Goal: Task Accomplishment & Management: Manage account settings

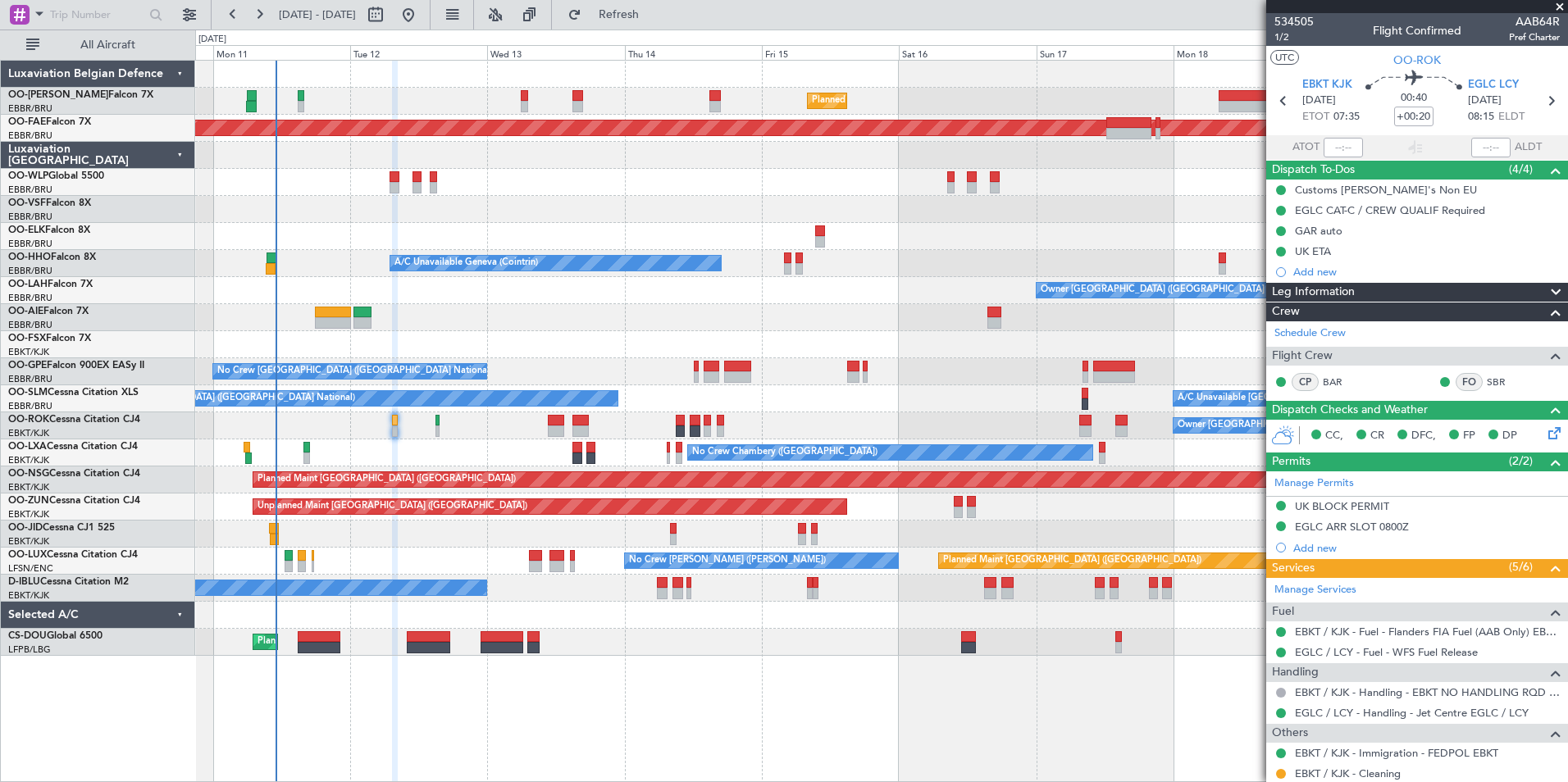
click at [1558, 10] on span at bounding box center [1560, 7] width 17 height 15
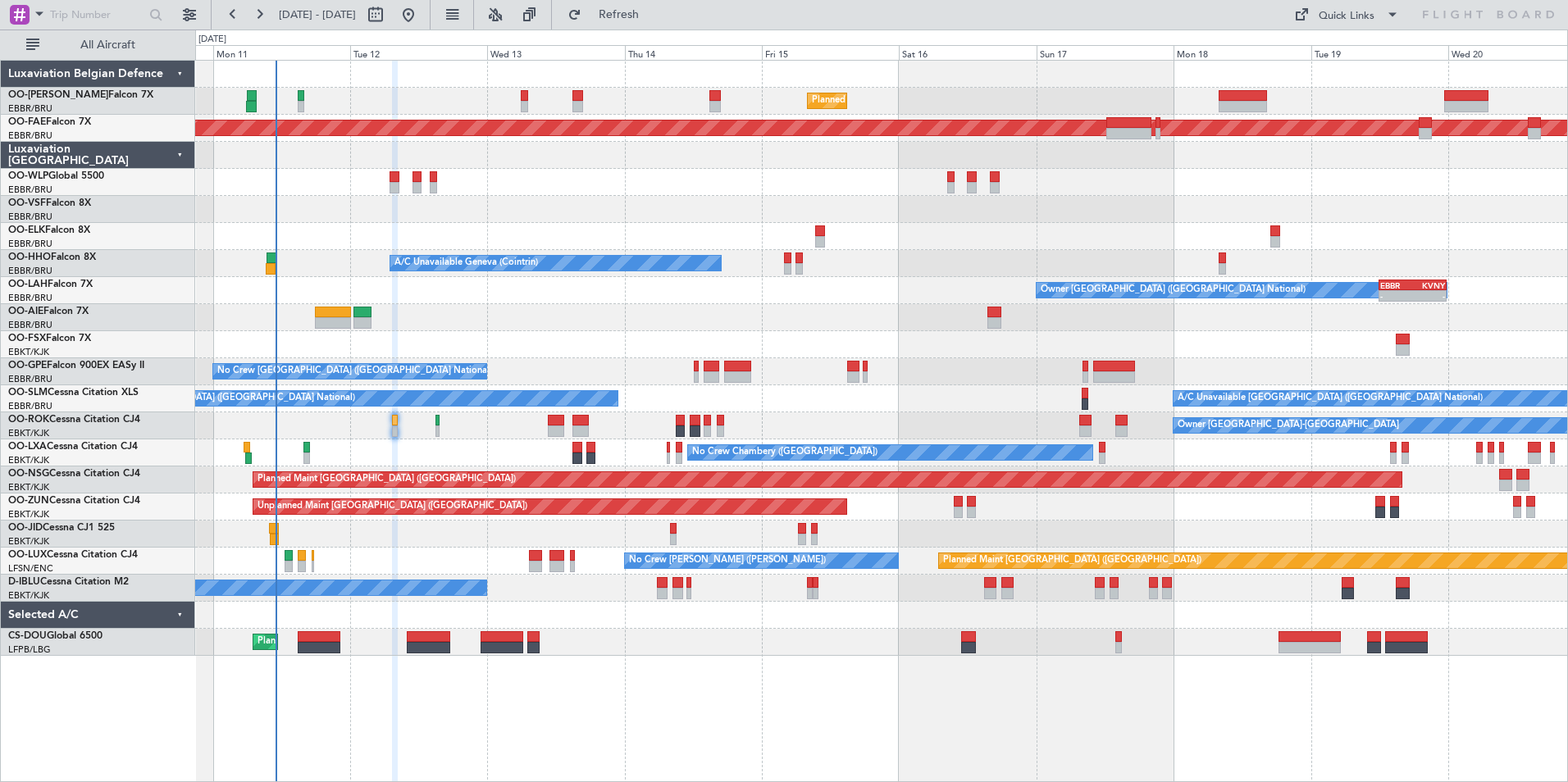
type input "0"
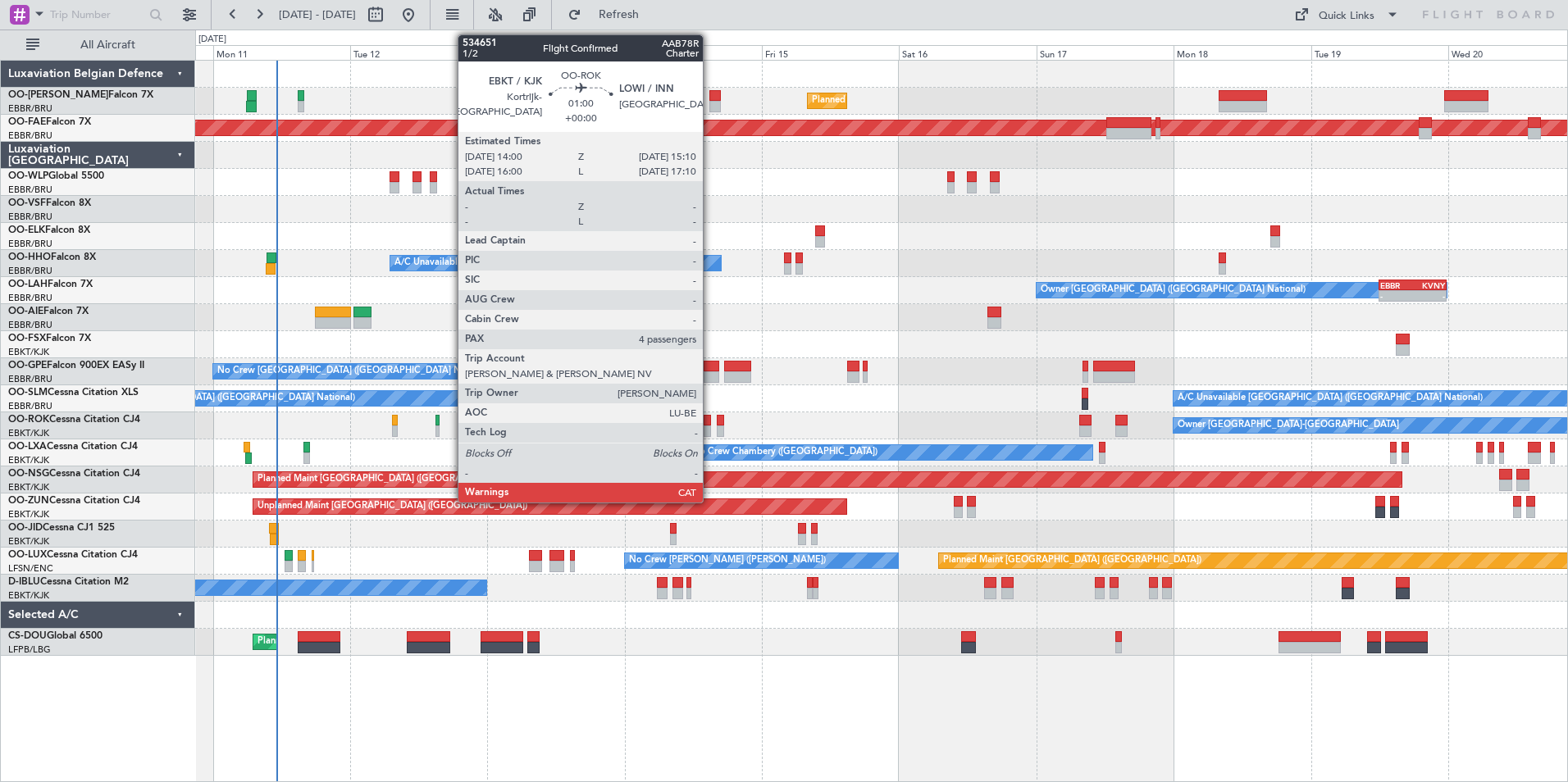
click at [711, 421] on div at bounding box center [707, 421] width 7 height 11
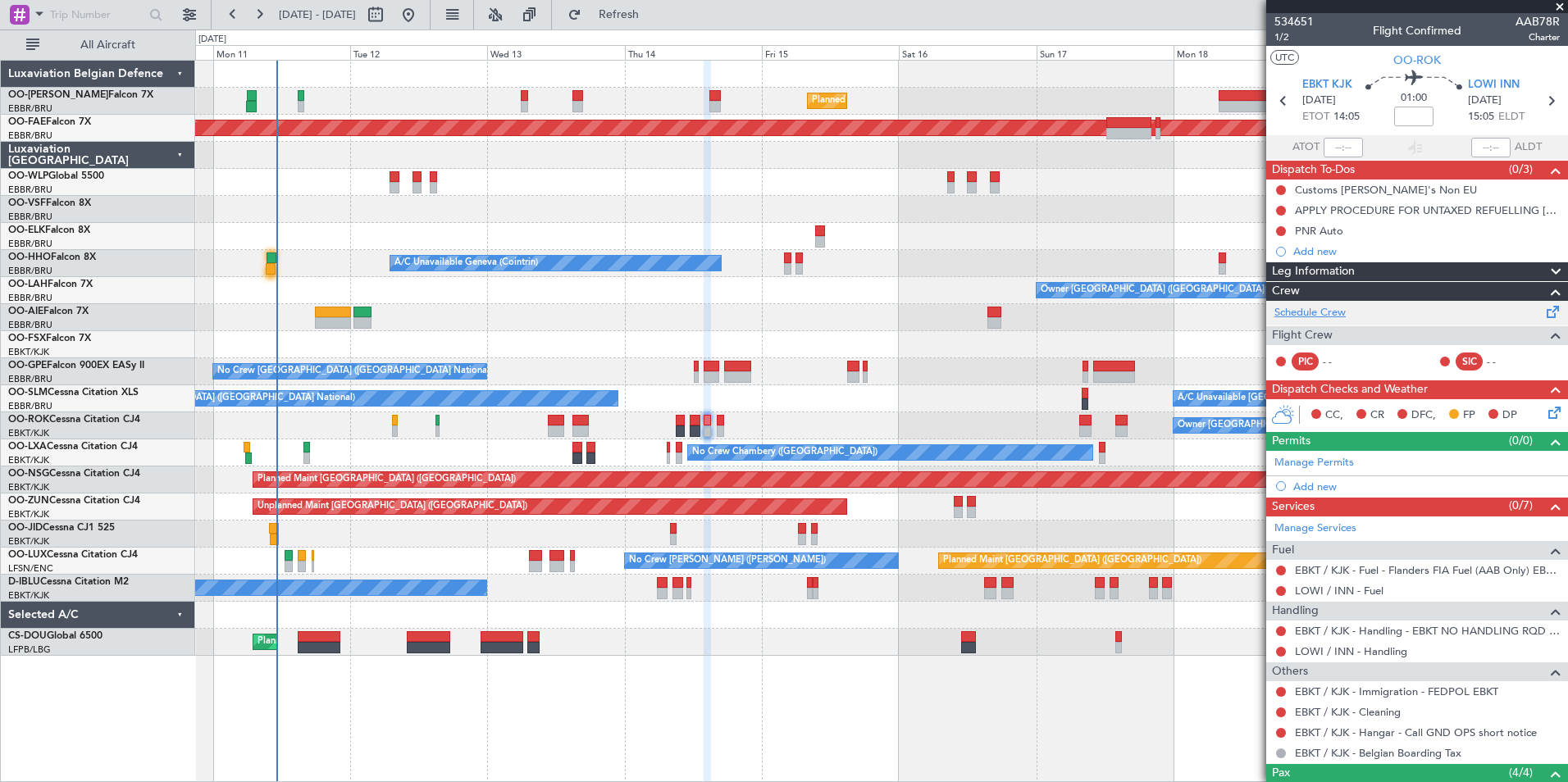
click at [1315, 311] on link "Schedule Crew" at bounding box center [1310, 313] width 72 height 17
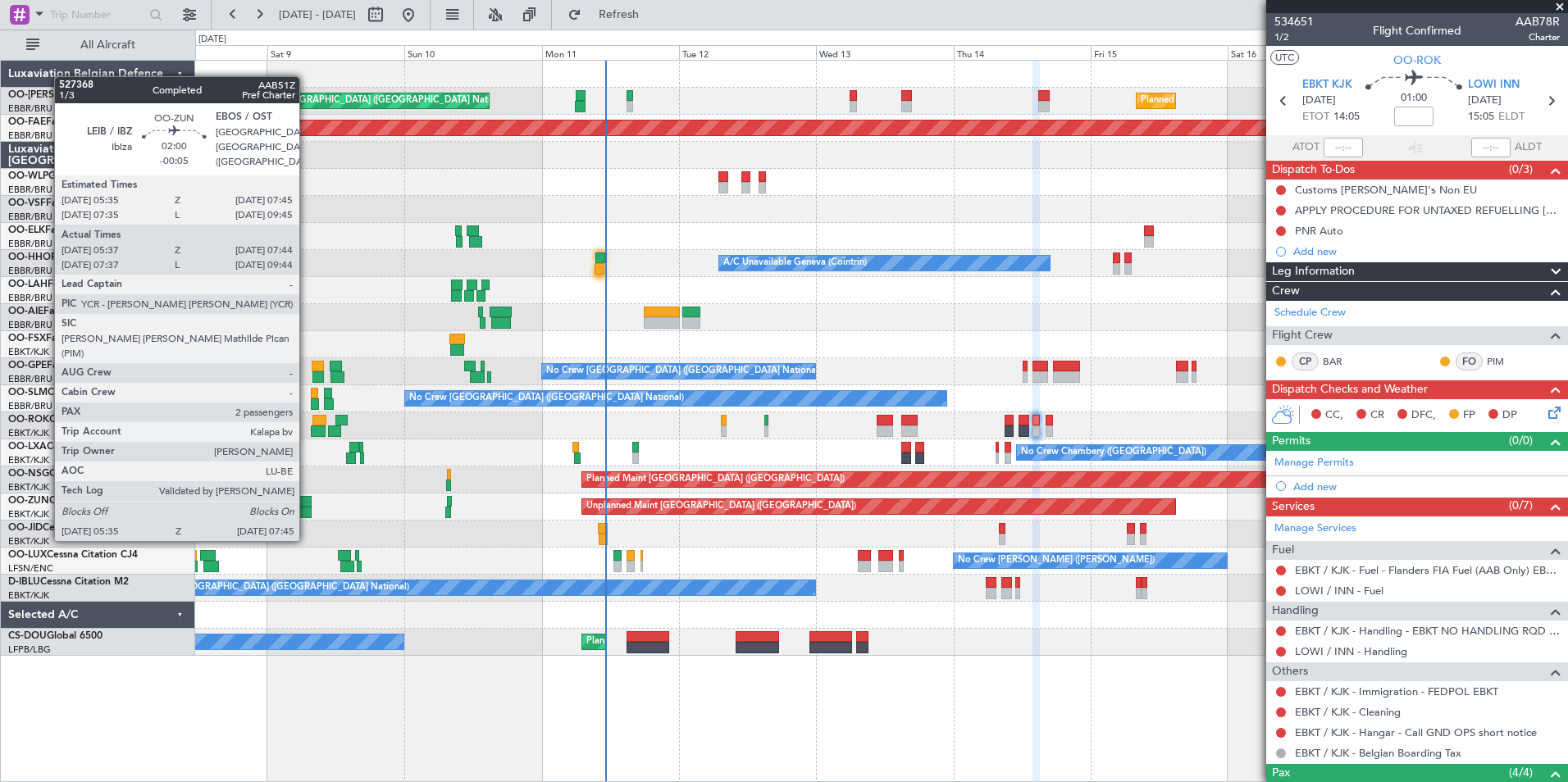
click at [304, 506] on div at bounding box center [305, 501] width 13 height 11
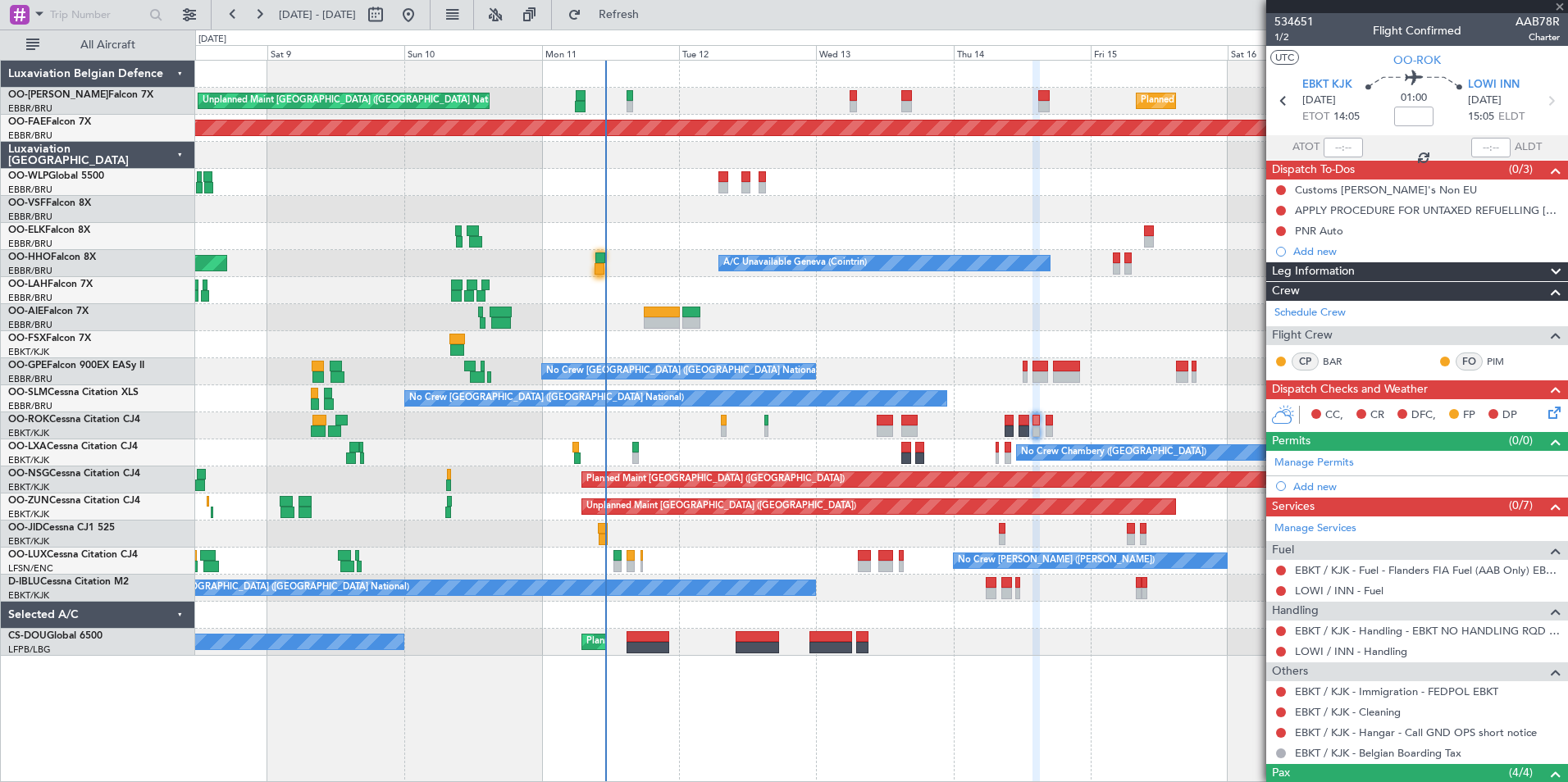
type input "-00:05"
type input "05:42"
type input "07:39"
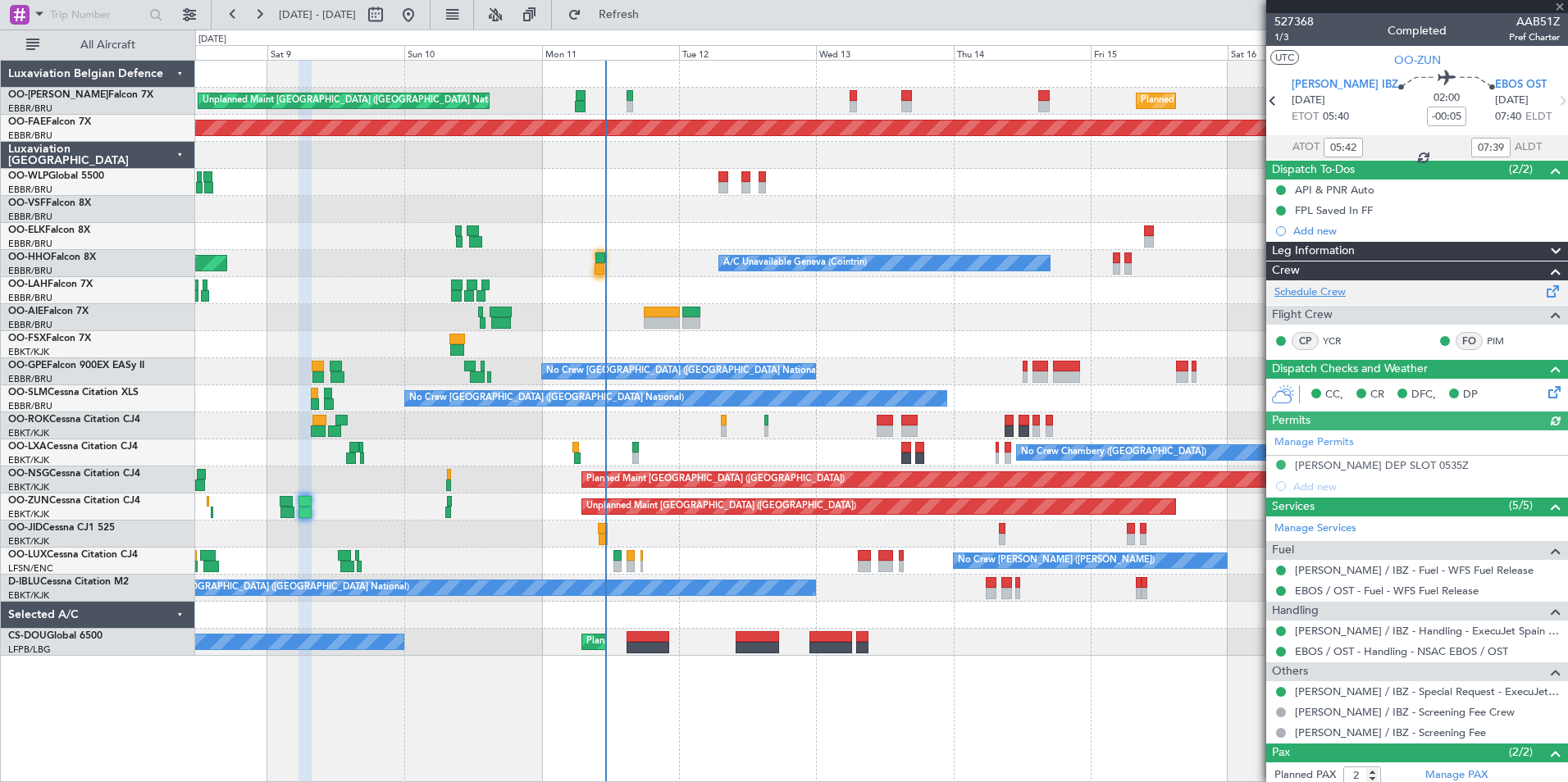
click at [1313, 290] on link "Schedule Crew" at bounding box center [1310, 292] width 72 height 17
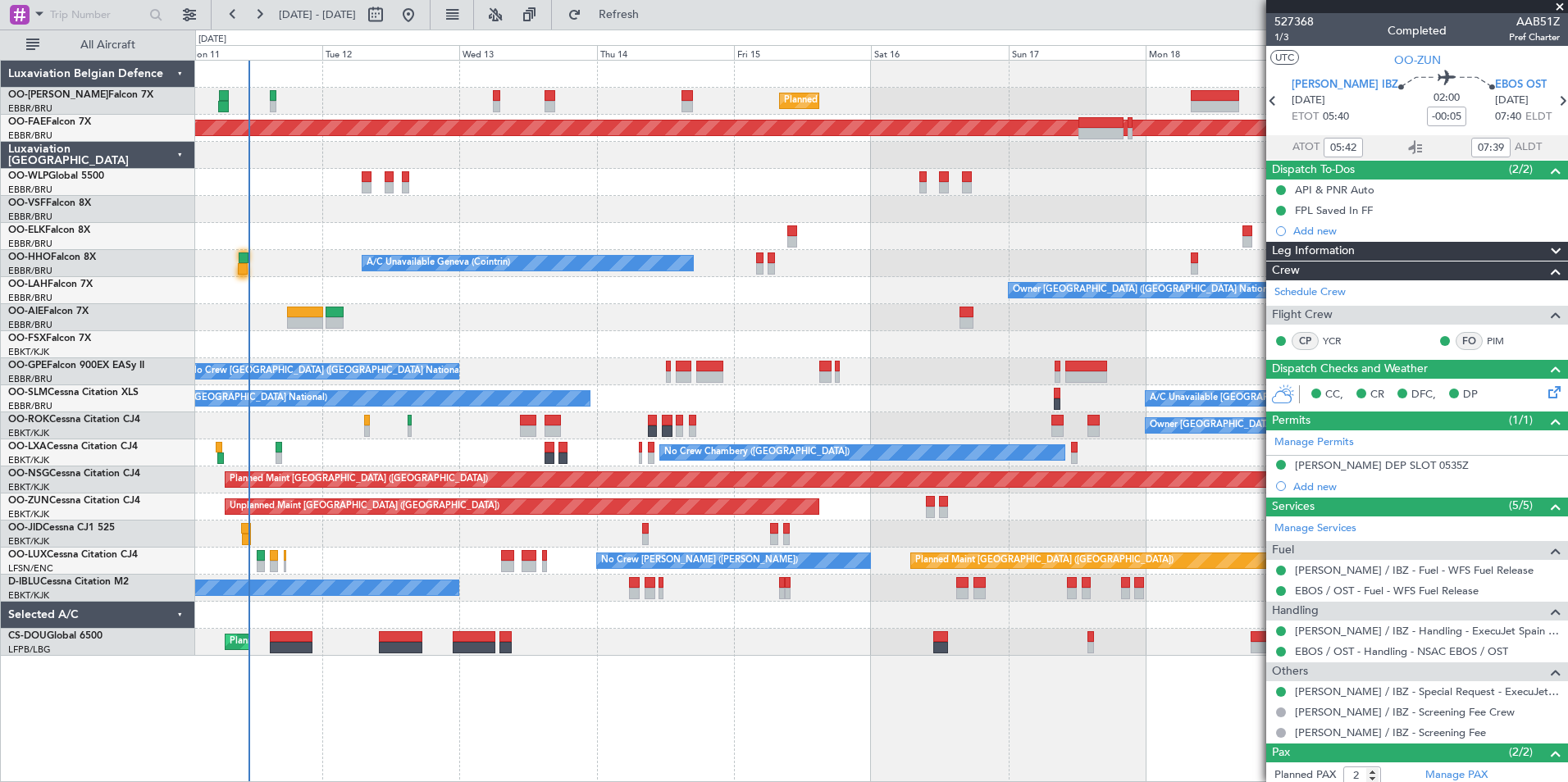
click at [686, 295] on div "Planned Maint [GEOGRAPHIC_DATA] ([GEOGRAPHIC_DATA] National) Unplanned Maint [G…" at bounding box center [881, 359] width 1373 height 596
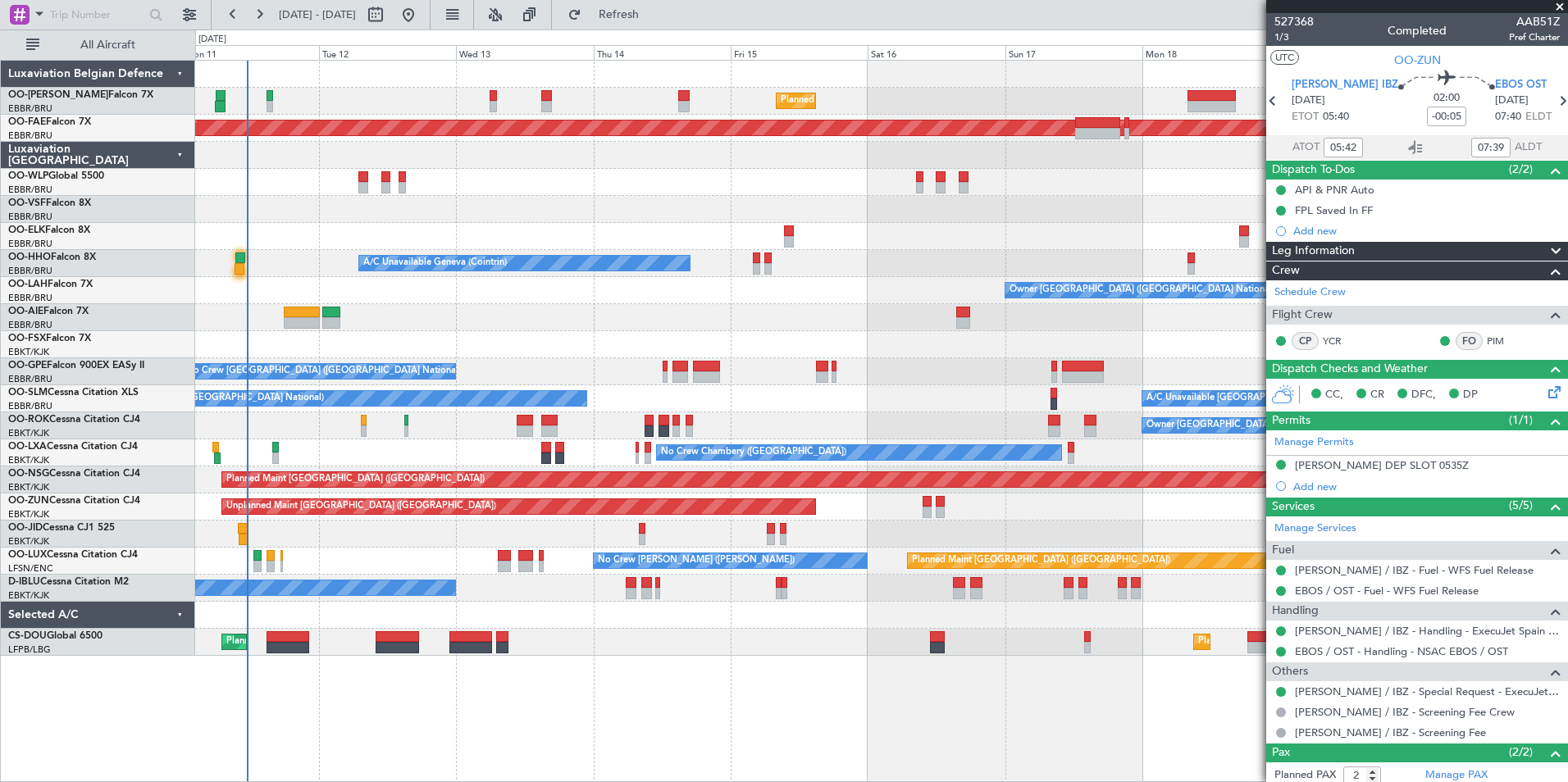
click at [1562, 3] on span at bounding box center [1560, 7] width 17 height 15
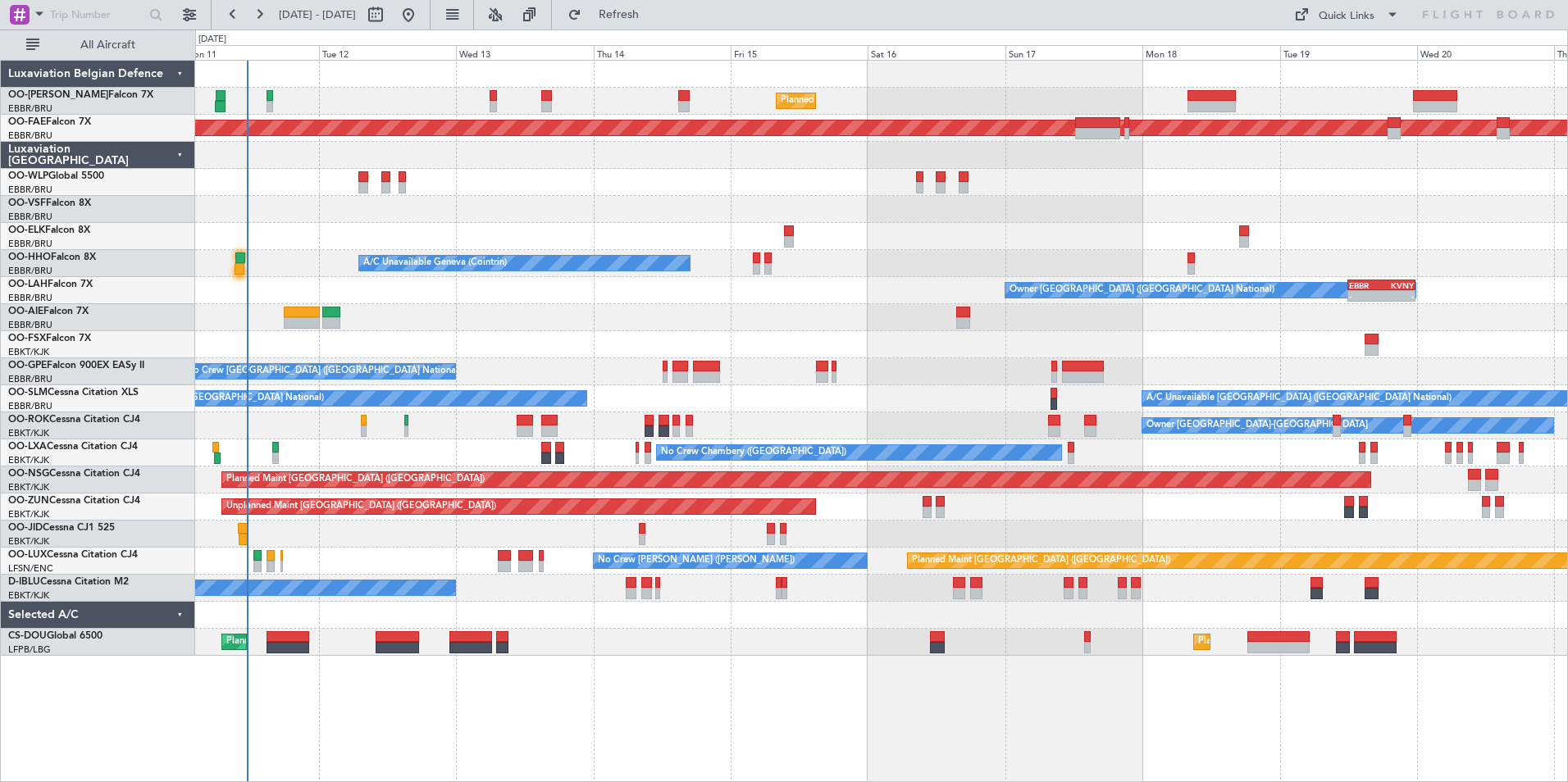
type input "0"
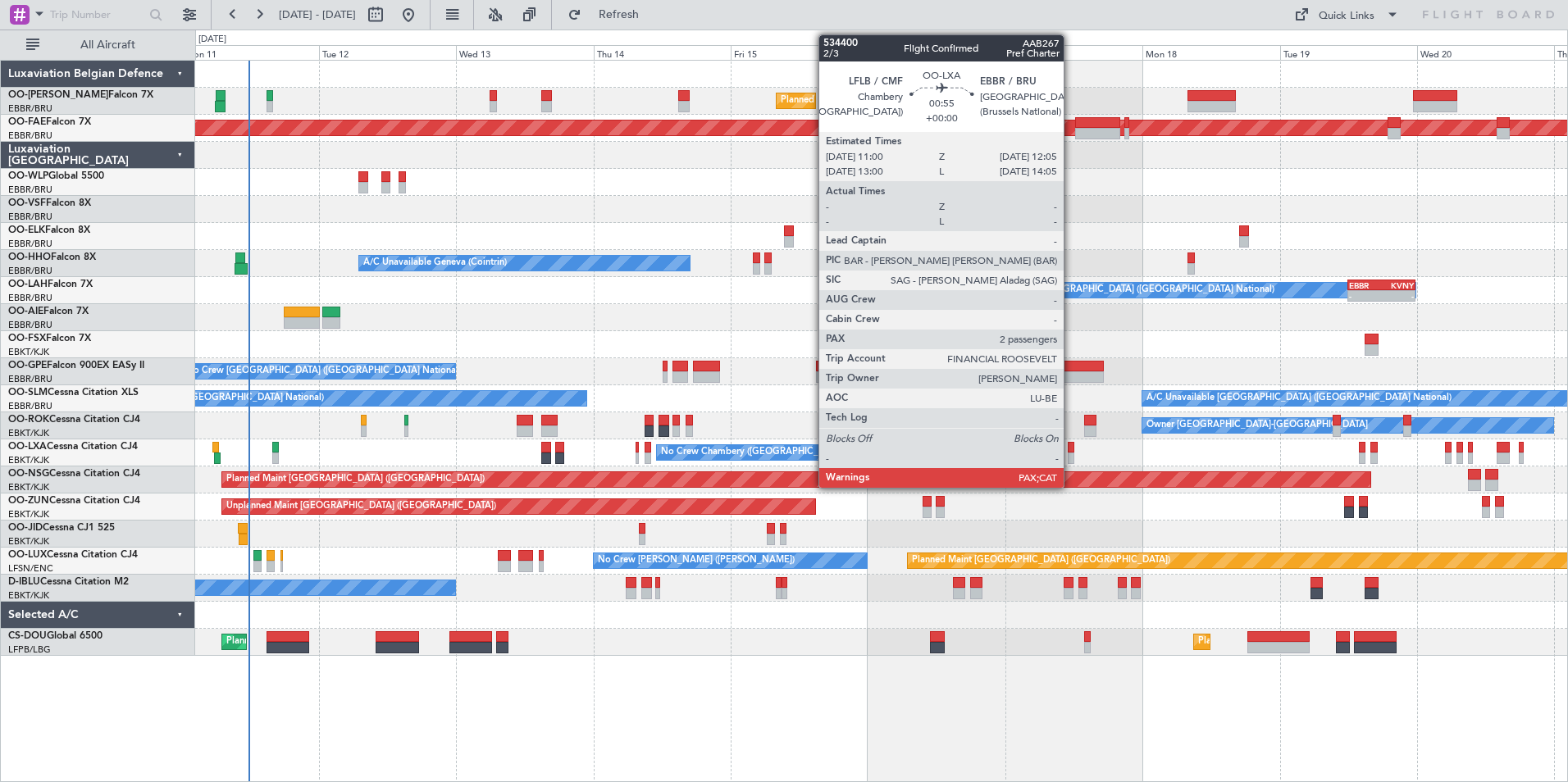
click at [1071, 451] on div at bounding box center [1070, 447] width 6 height 11
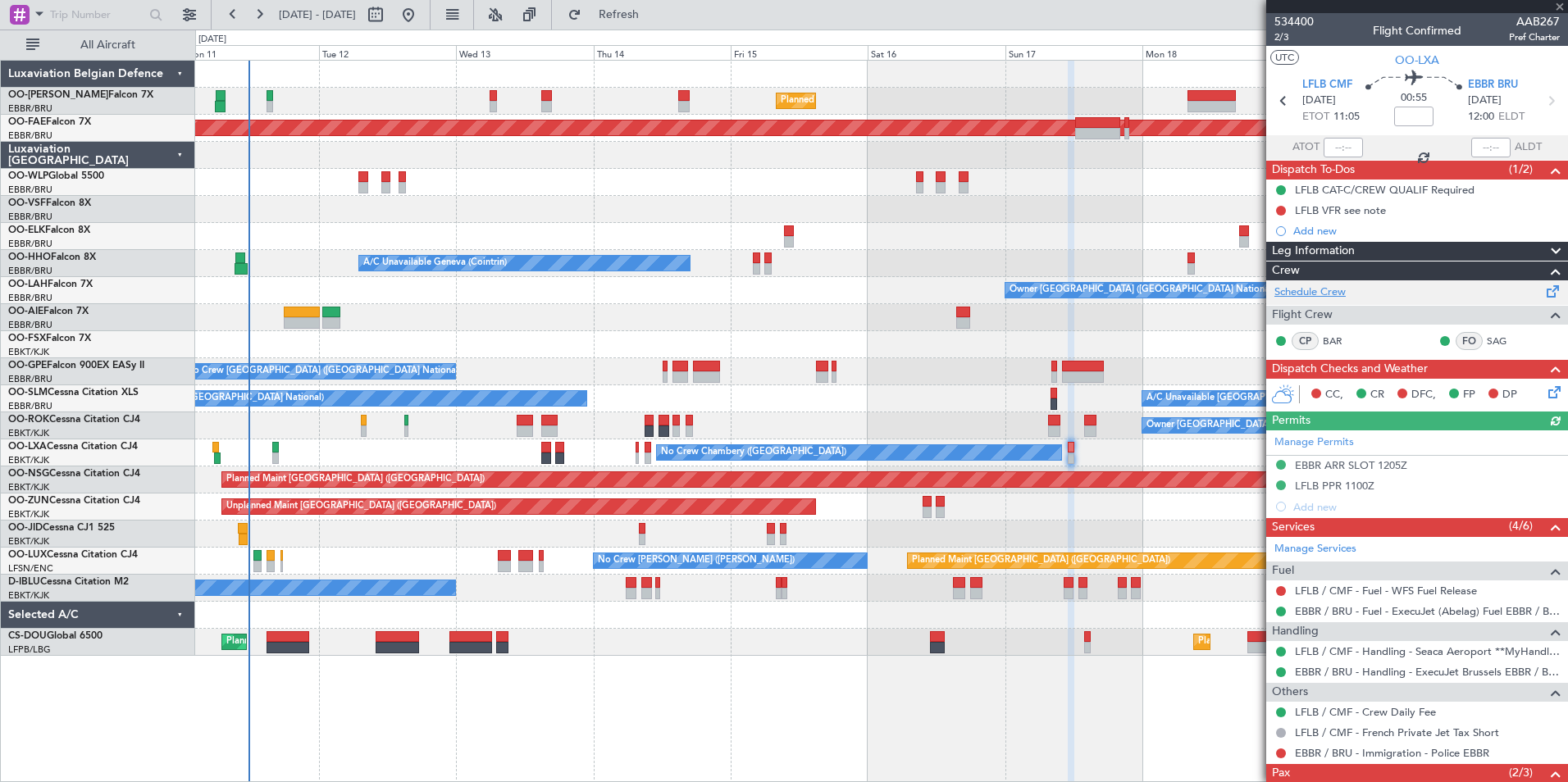
click at [1294, 294] on link "Schedule Crew" at bounding box center [1310, 292] width 72 height 17
click at [1557, 5] on div at bounding box center [1418, 6] width 302 height 13
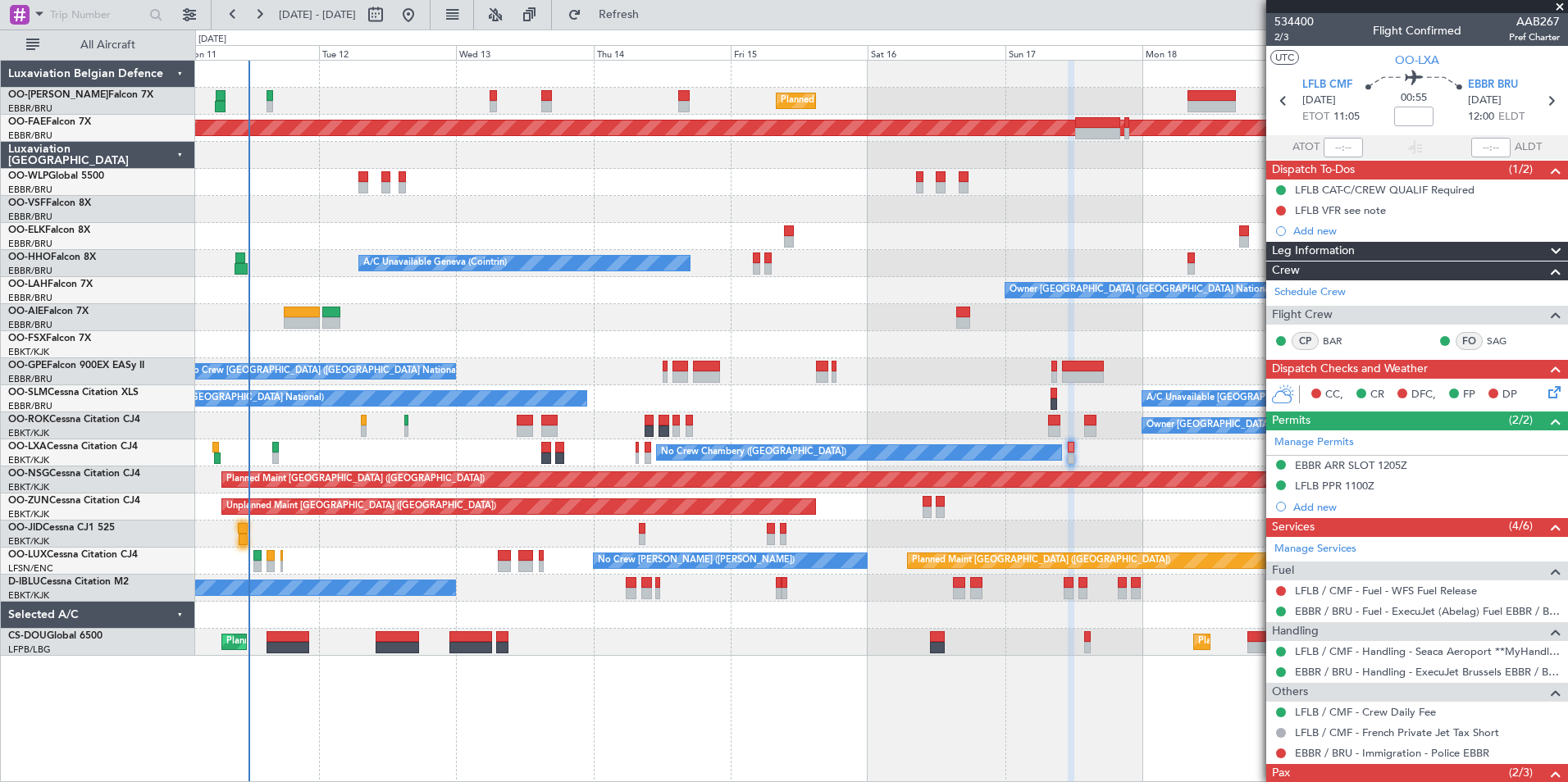
click at [1556, 6] on span at bounding box center [1560, 7] width 17 height 15
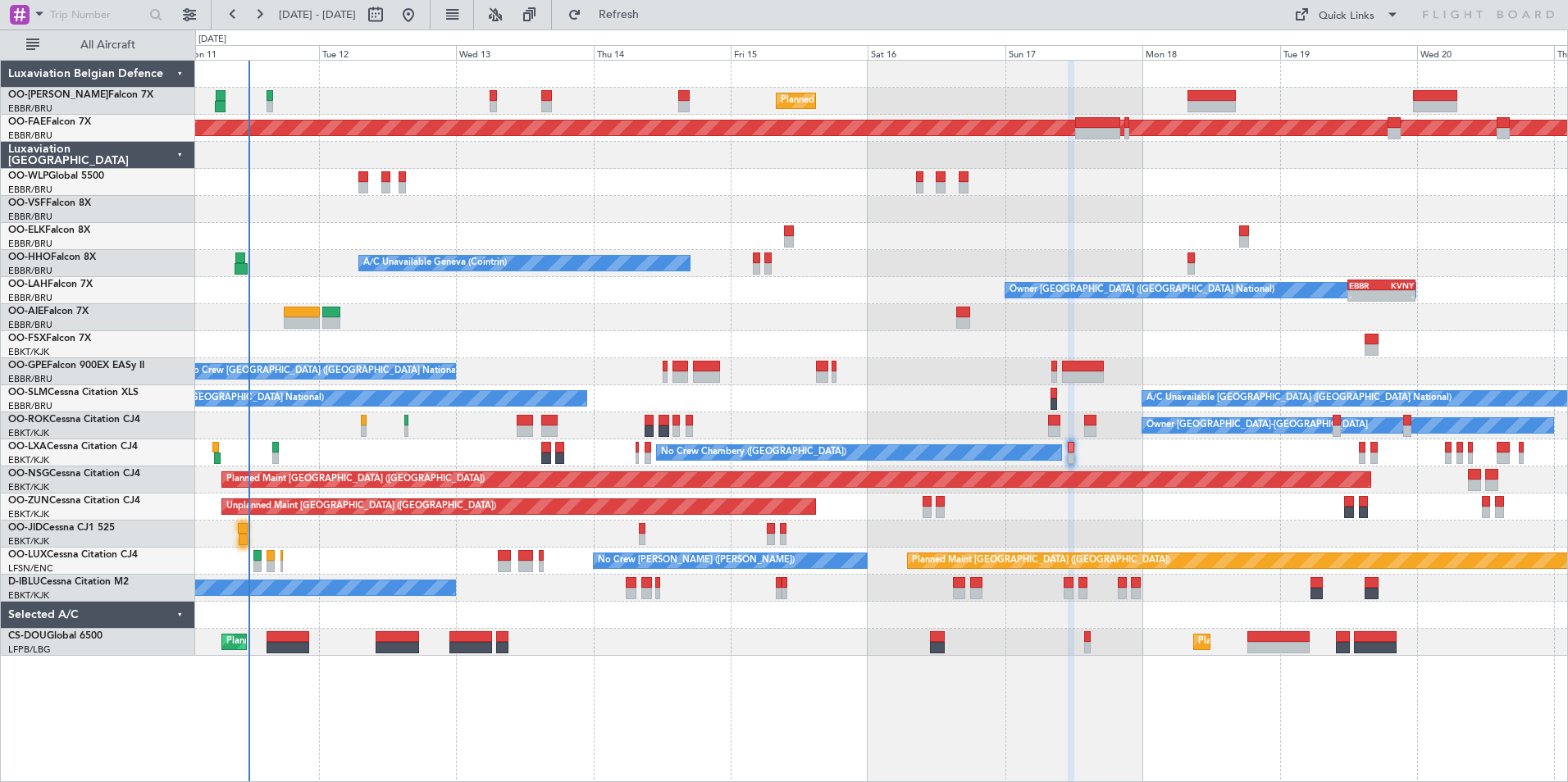
type input "0"
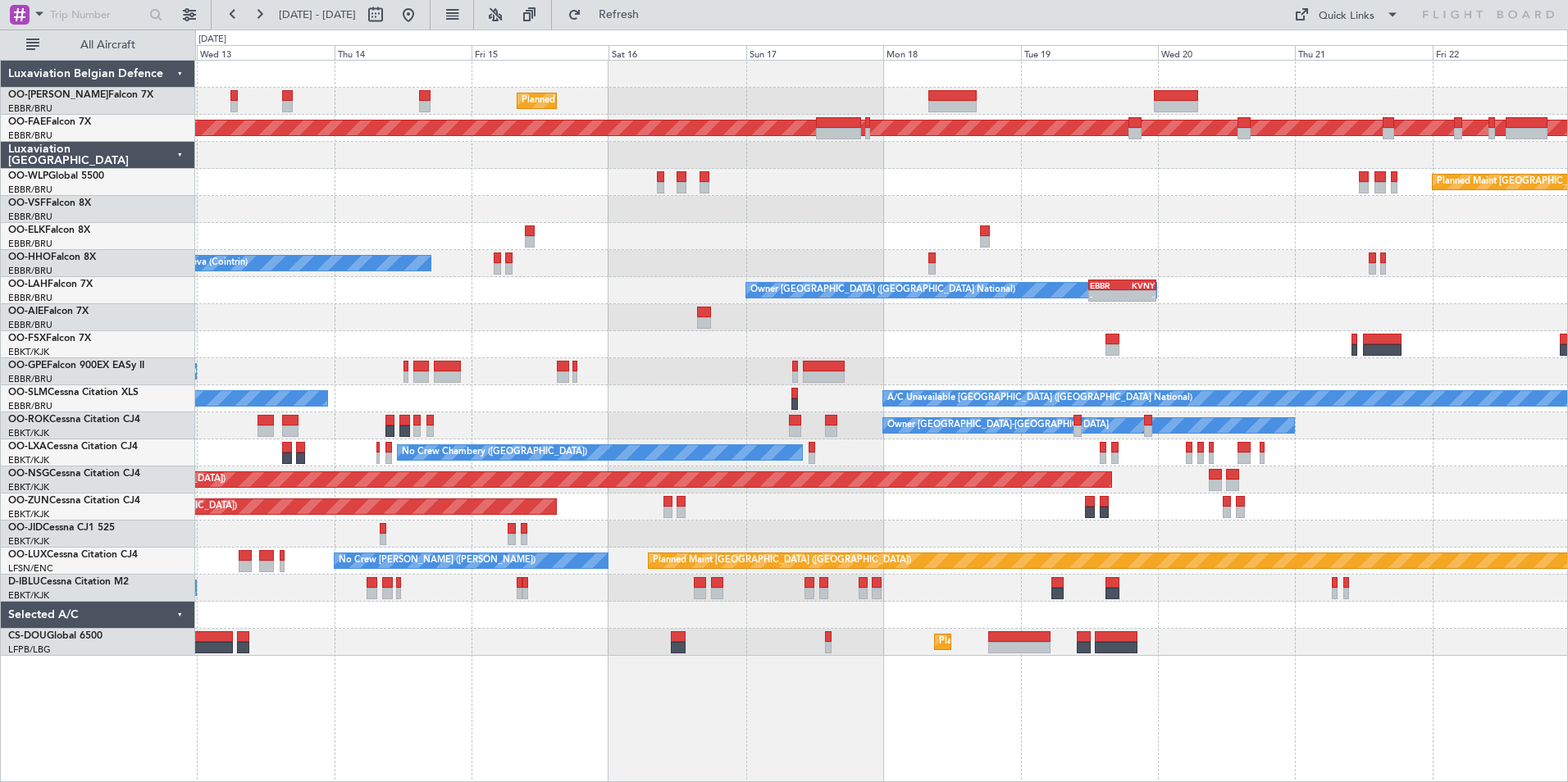
click at [671, 398] on div "A/C Unavailable [GEOGRAPHIC_DATA] ([GEOGRAPHIC_DATA] National) No Crew [GEOGRAP…" at bounding box center [881, 399] width 1373 height 27
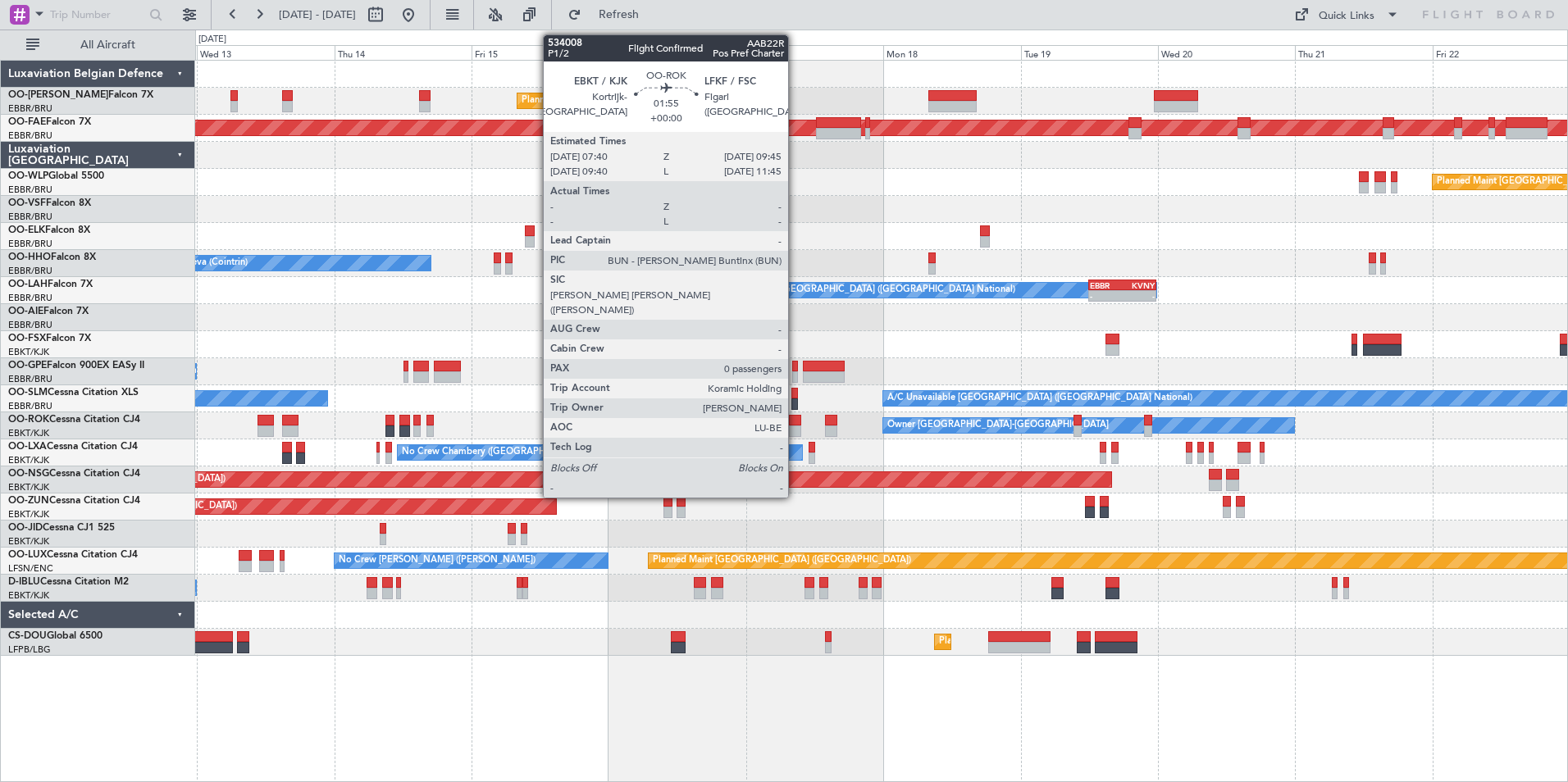
click at [795, 424] on div at bounding box center [795, 421] width 12 height 11
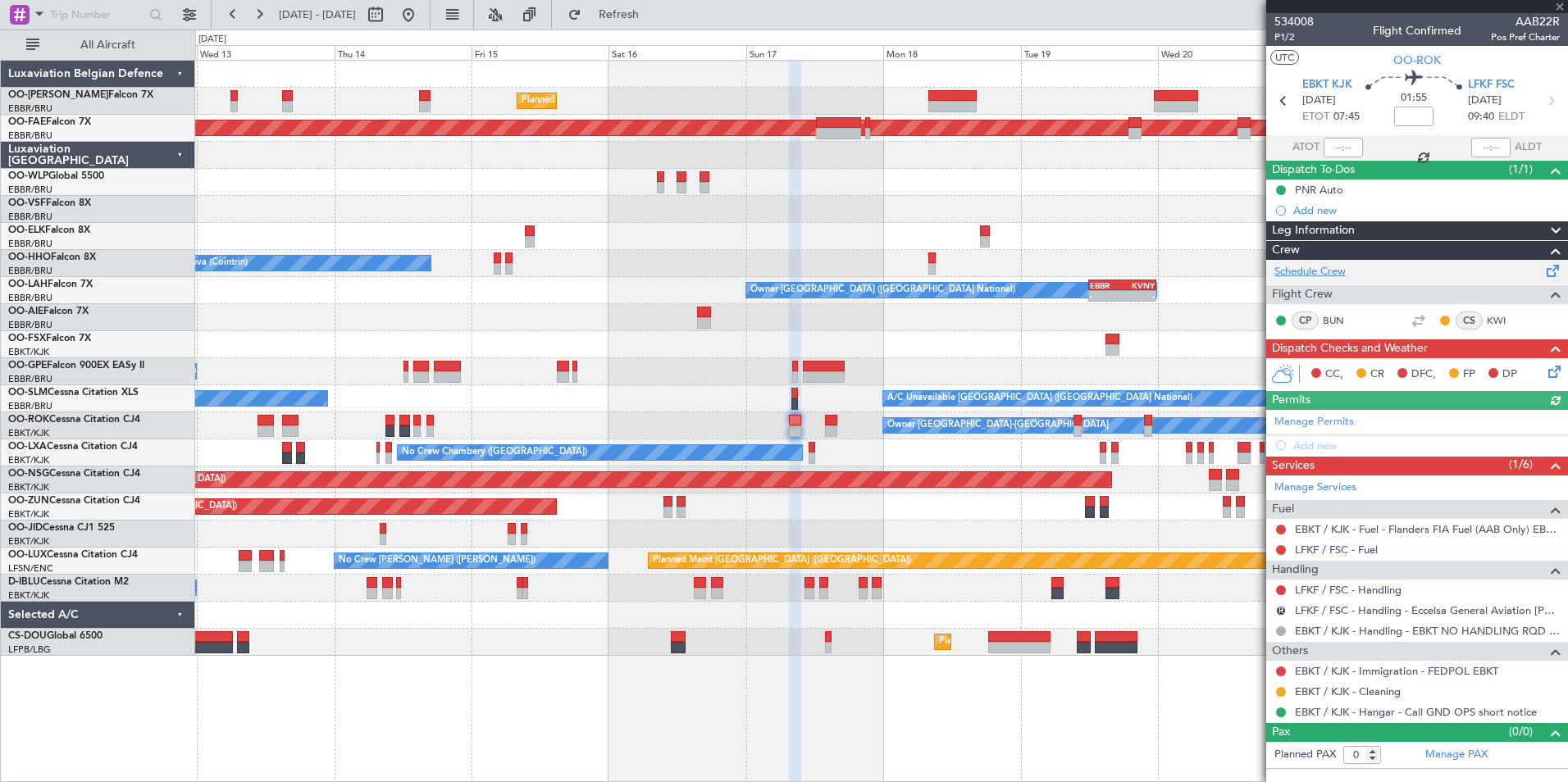
click at [1336, 265] on link "Schedule Crew" at bounding box center [1310, 272] width 72 height 17
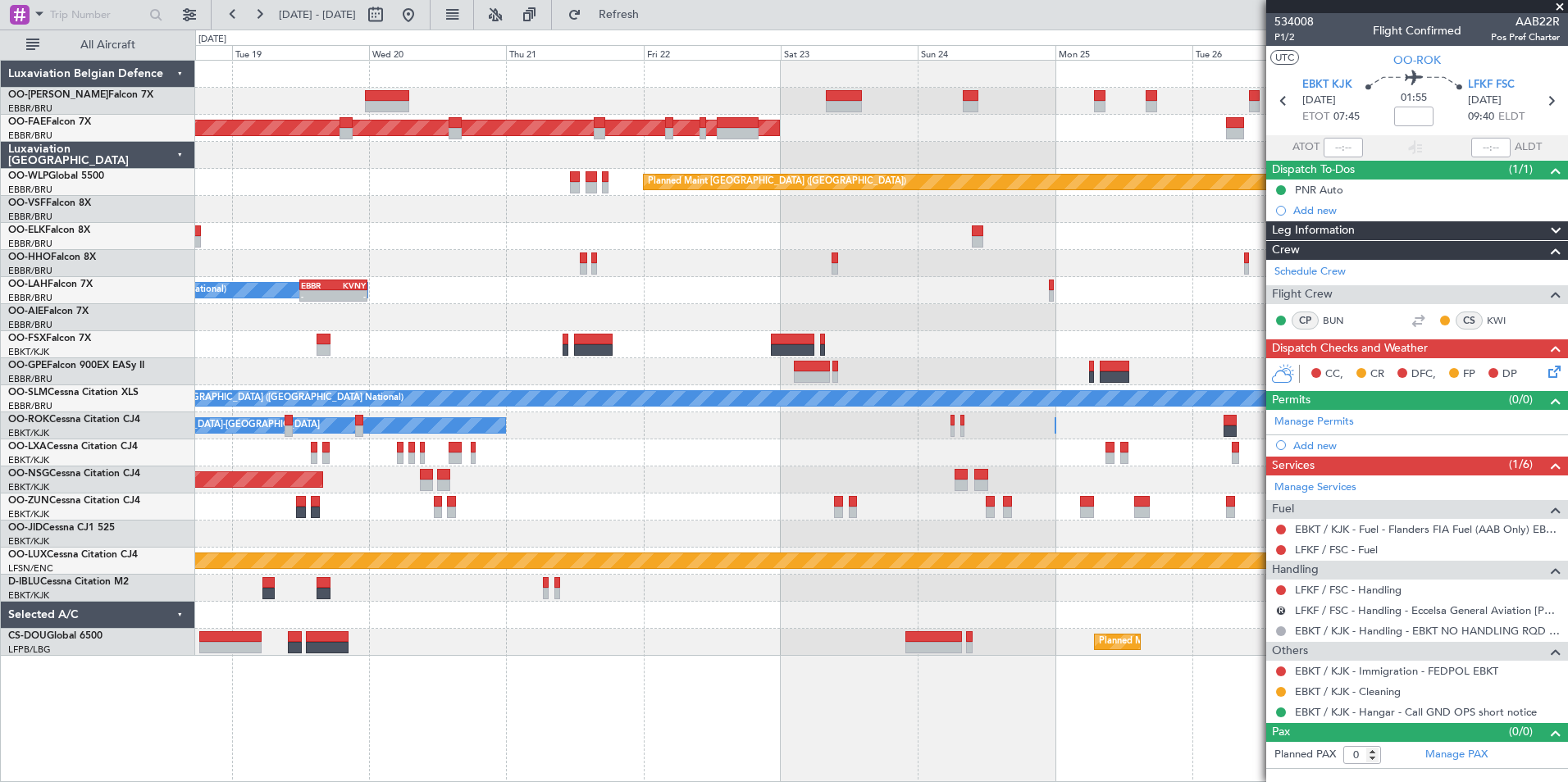
click at [254, 198] on div "Planned Maint Kortrijk-[GEOGRAPHIC_DATA] Planned Maint [GEOGRAPHIC_DATA] ([GEOG…" at bounding box center [881, 359] width 1373 height 596
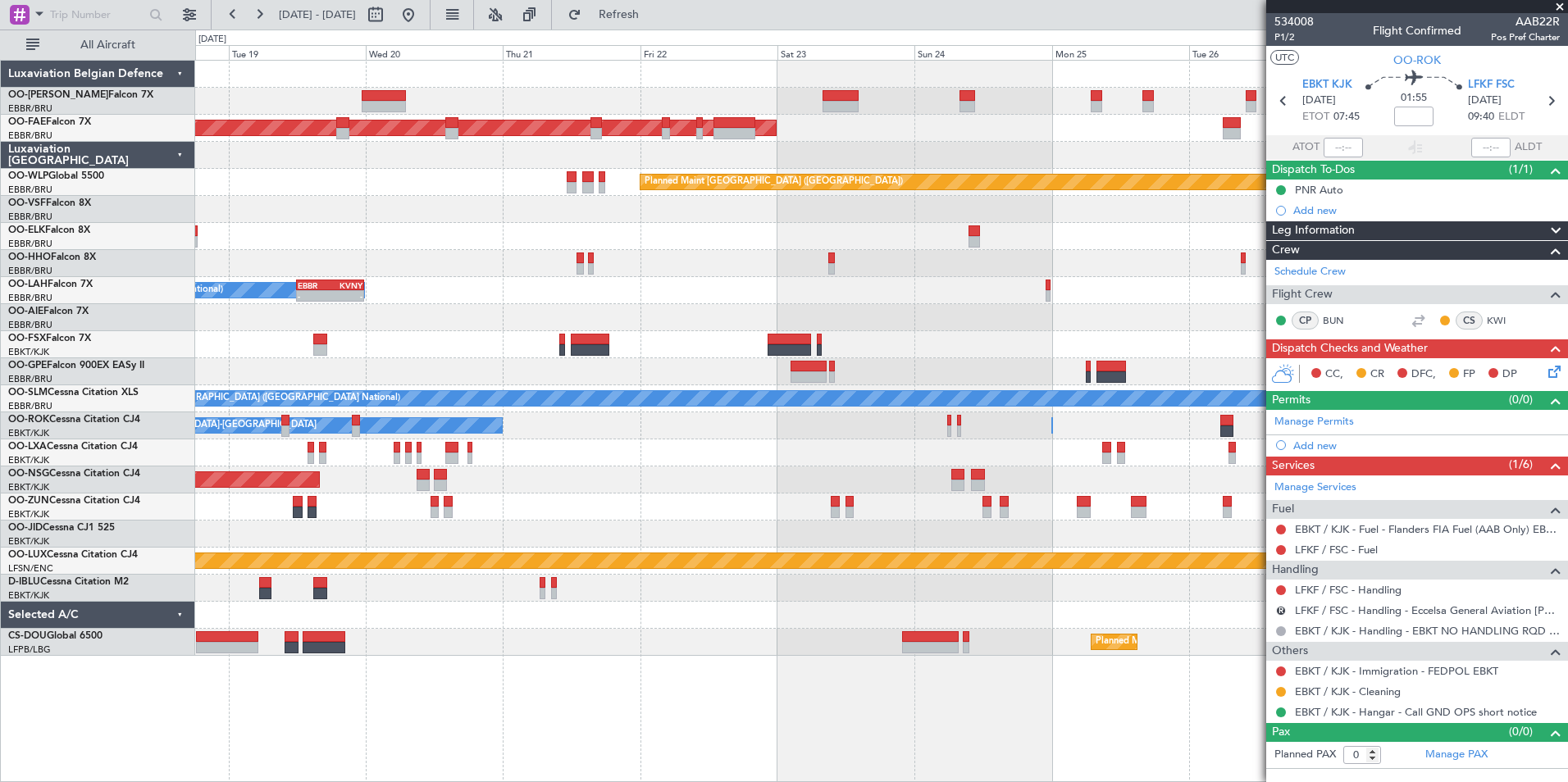
click at [1565, 6] on span at bounding box center [1560, 7] width 17 height 15
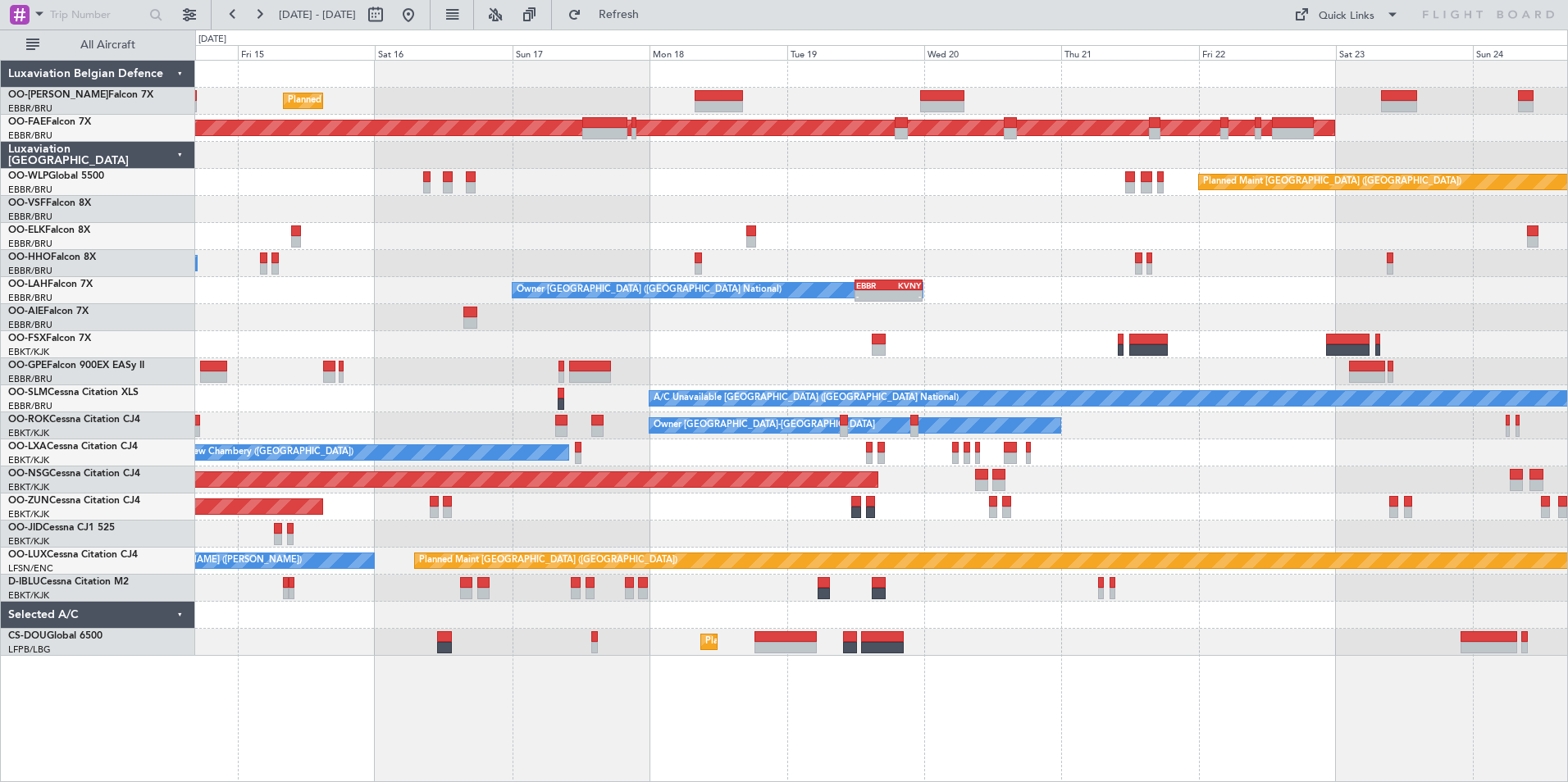
click at [1080, 294] on div "Owner [GEOGRAPHIC_DATA] ([GEOGRAPHIC_DATA] National) - - EBBR 12:00 Z KVNY 23:4…" at bounding box center [881, 291] width 1373 height 27
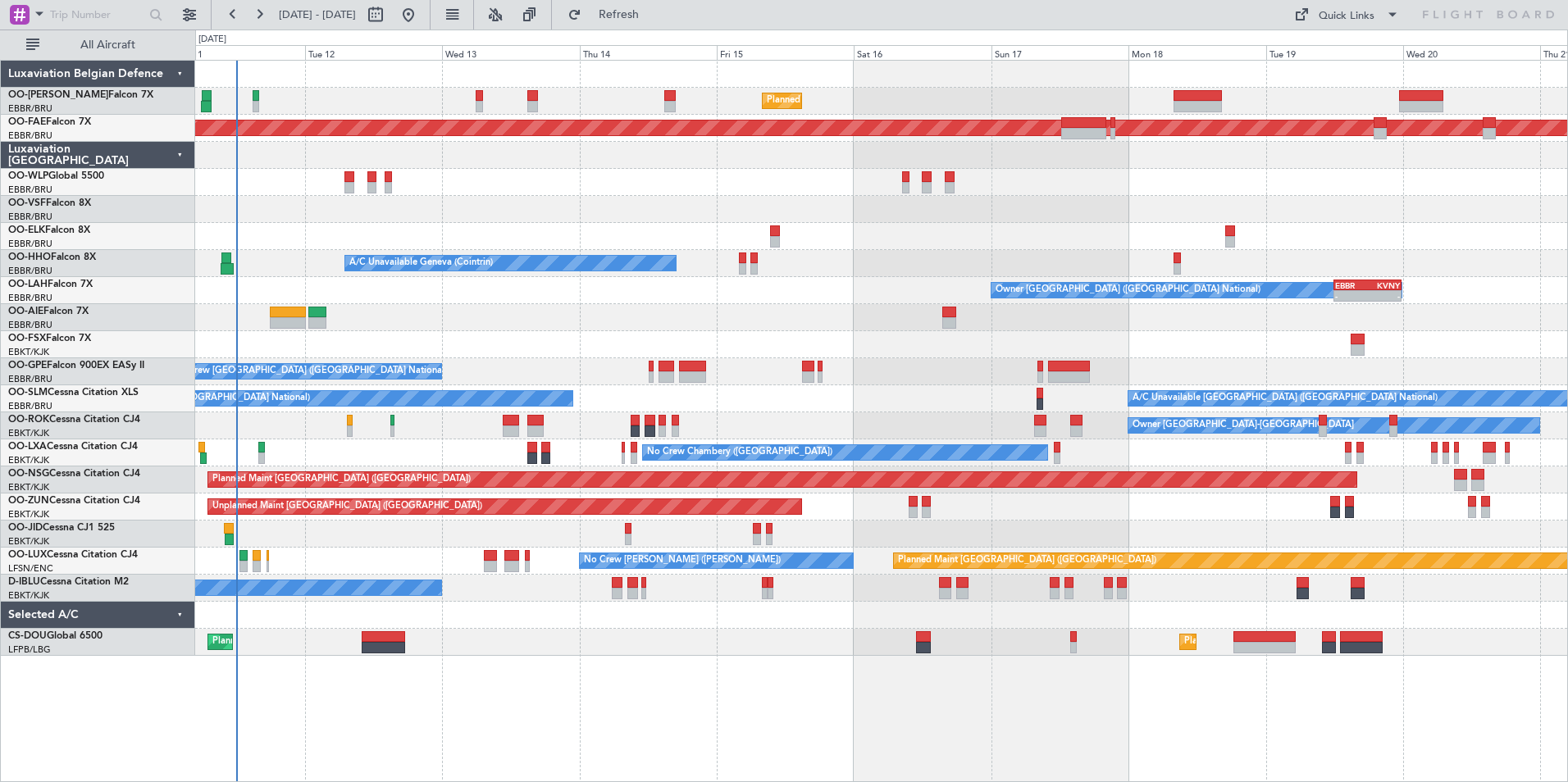
click at [937, 247] on div "Planned Maint [GEOGRAPHIC_DATA] ([GEOGRAPHIC_DATA] National) Unplanned Maint [G…" at bounding box center [881, 359] width 1373 height 596
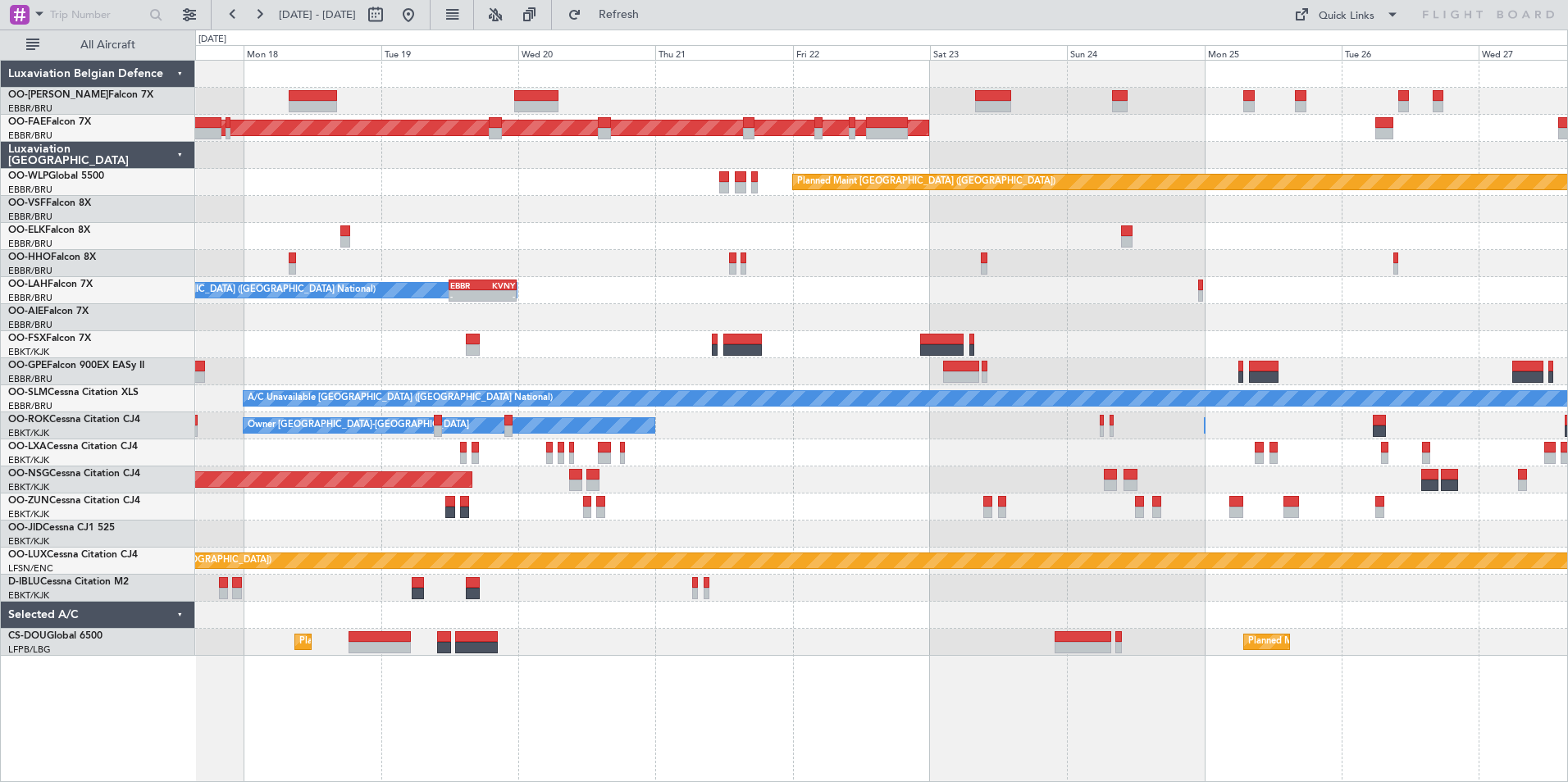
click at [236, 206] on div at bounding box center [881, 209] width 1373 height 27
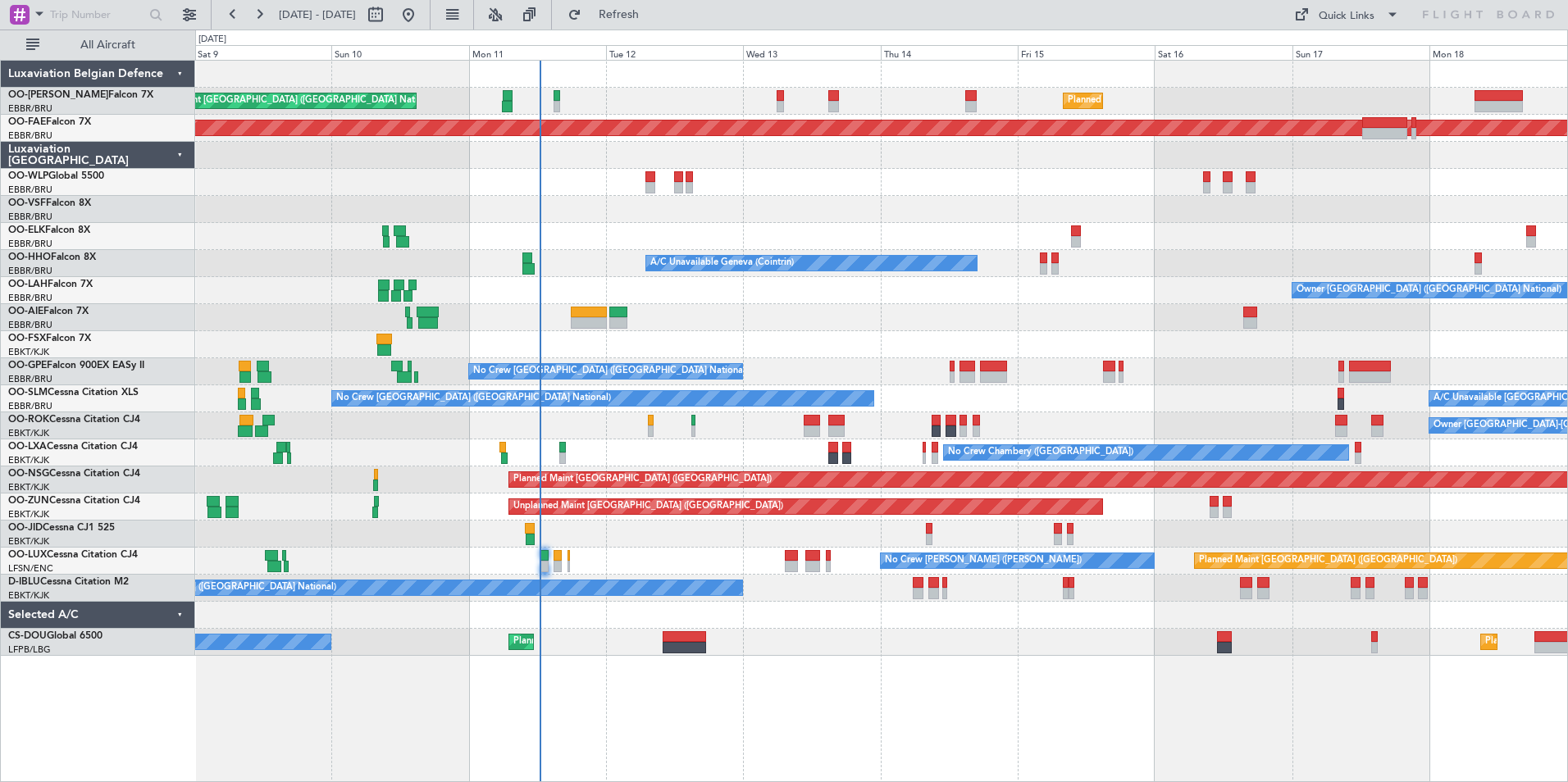
click at [668, 312] on div at bounding box center [881, 317] width 1373 height 27
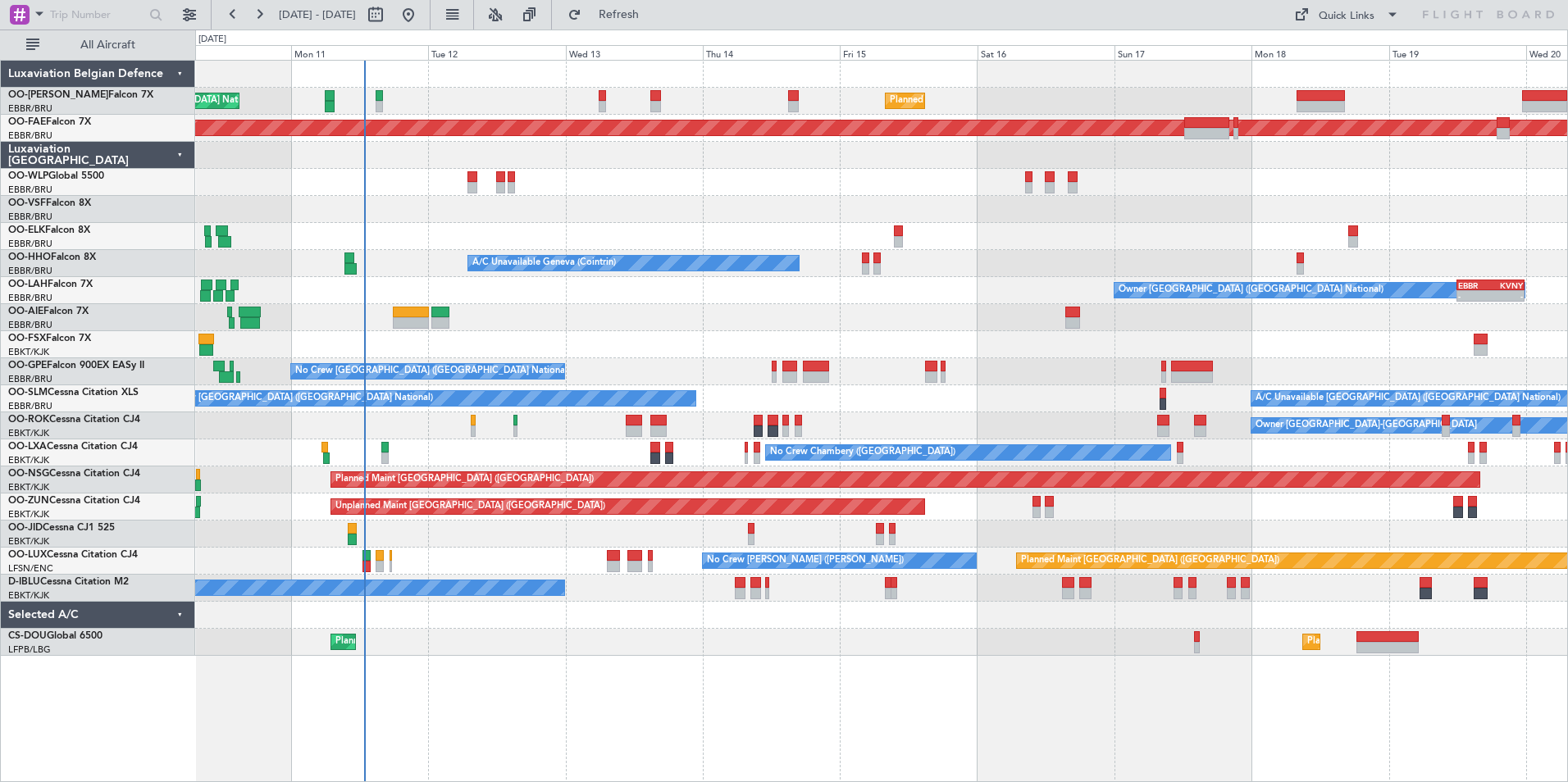
click at [559, 311] on div at bounding box center [881, 317] width 1373 height 27
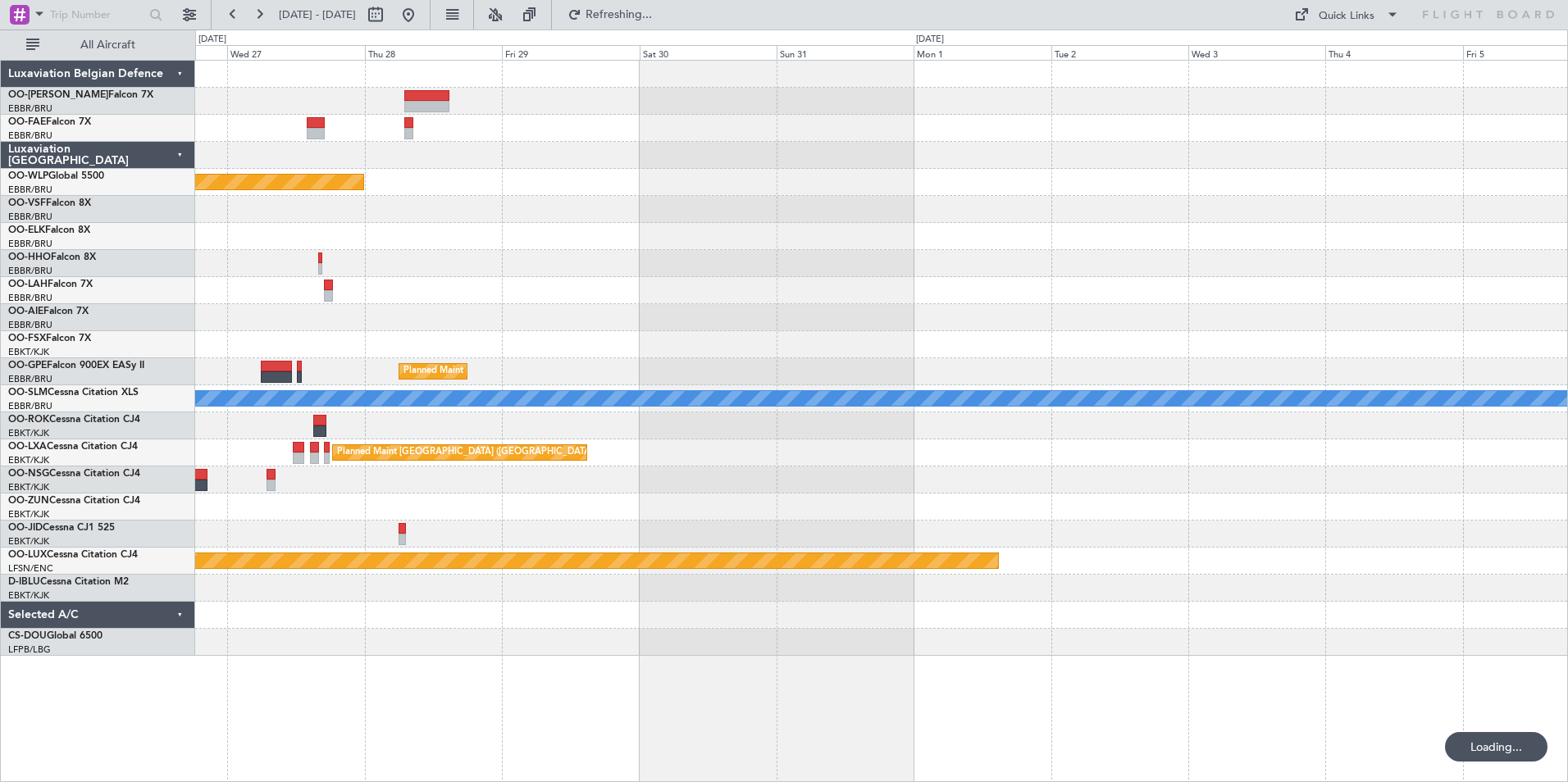
click at [0, 204] on html "24 Aug 2025 - 03 Sep 2025 Refreshing... Quick Links All Aircraft Planned Maint …" at bounding box center [784, 391] width 1568 height 782
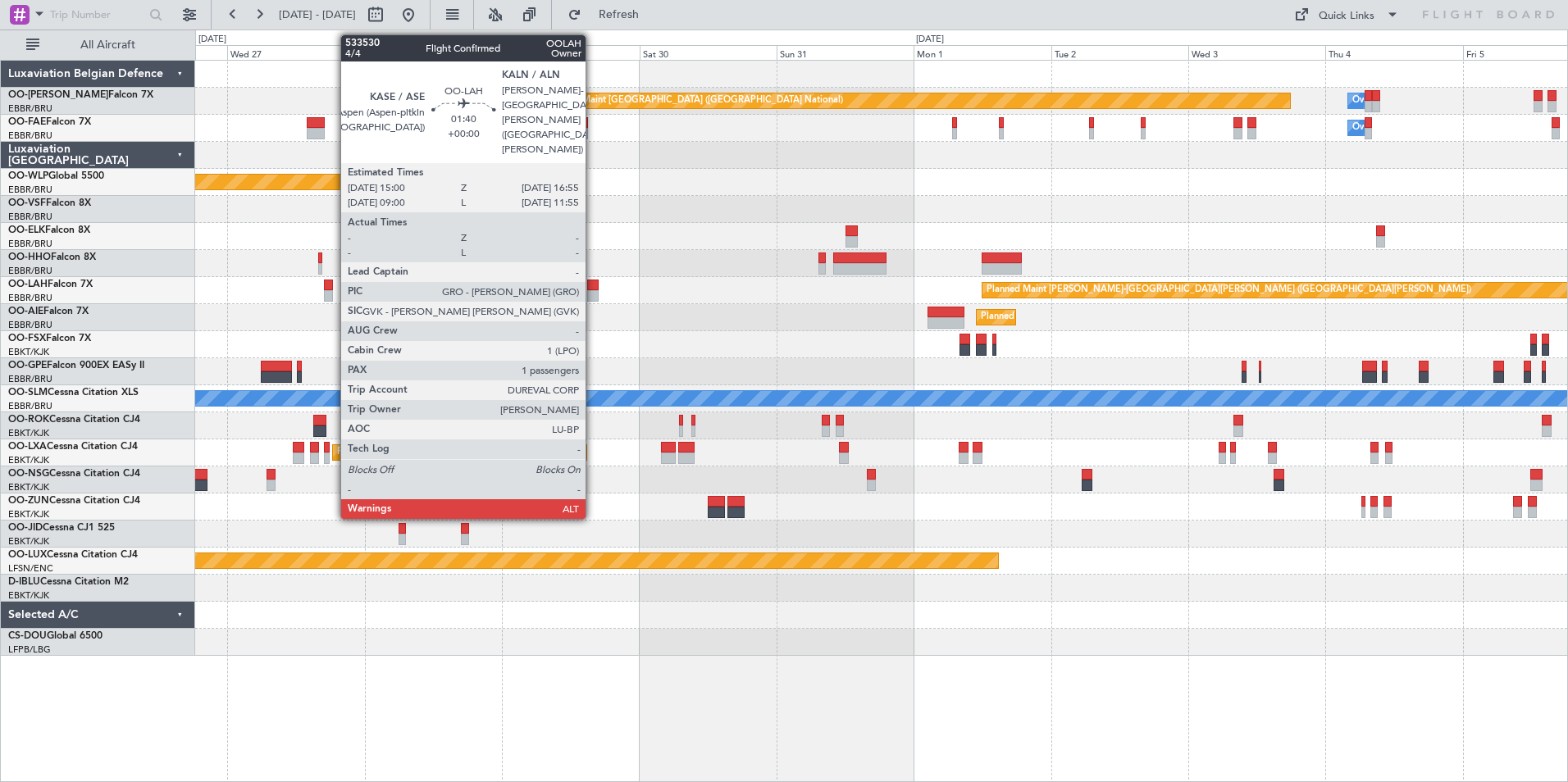
click at [593, 286] on div at bounding box center [592, 285] width 11 height 11
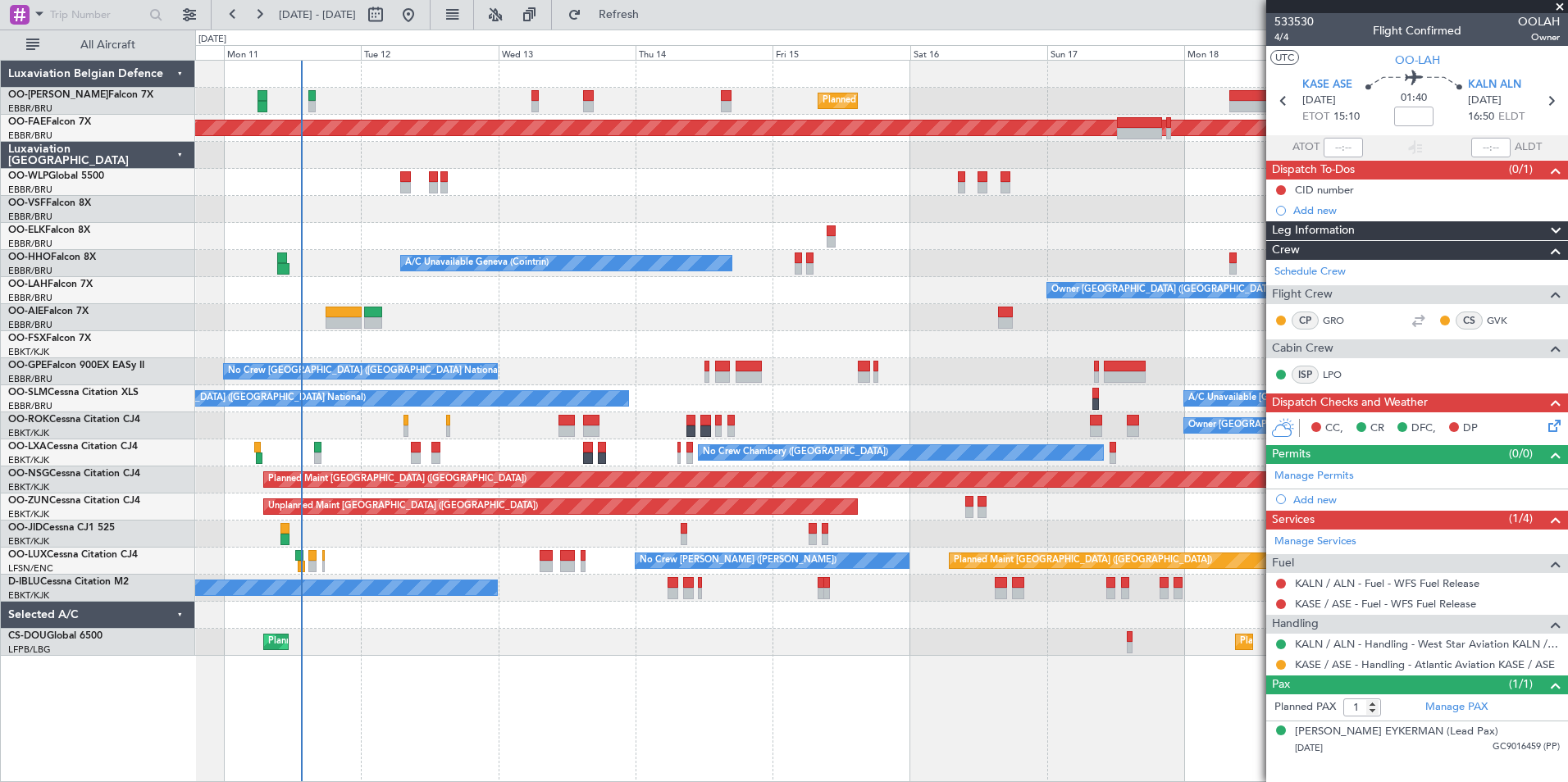
click at [1567, 142] on html "26 Aug 2025 - 05 Sep 2025 Refresh Quick Links All Aircraft Planned Maint Brusse…" at bounding box center [784, 391] width 1568 height 782
click at [450, 180] on div "Planned Maint [GEOGRAPHIC_DATA] ([GEOGRAPHIC_DATA])" at bounding box center [881, 182] width 1373 height 27
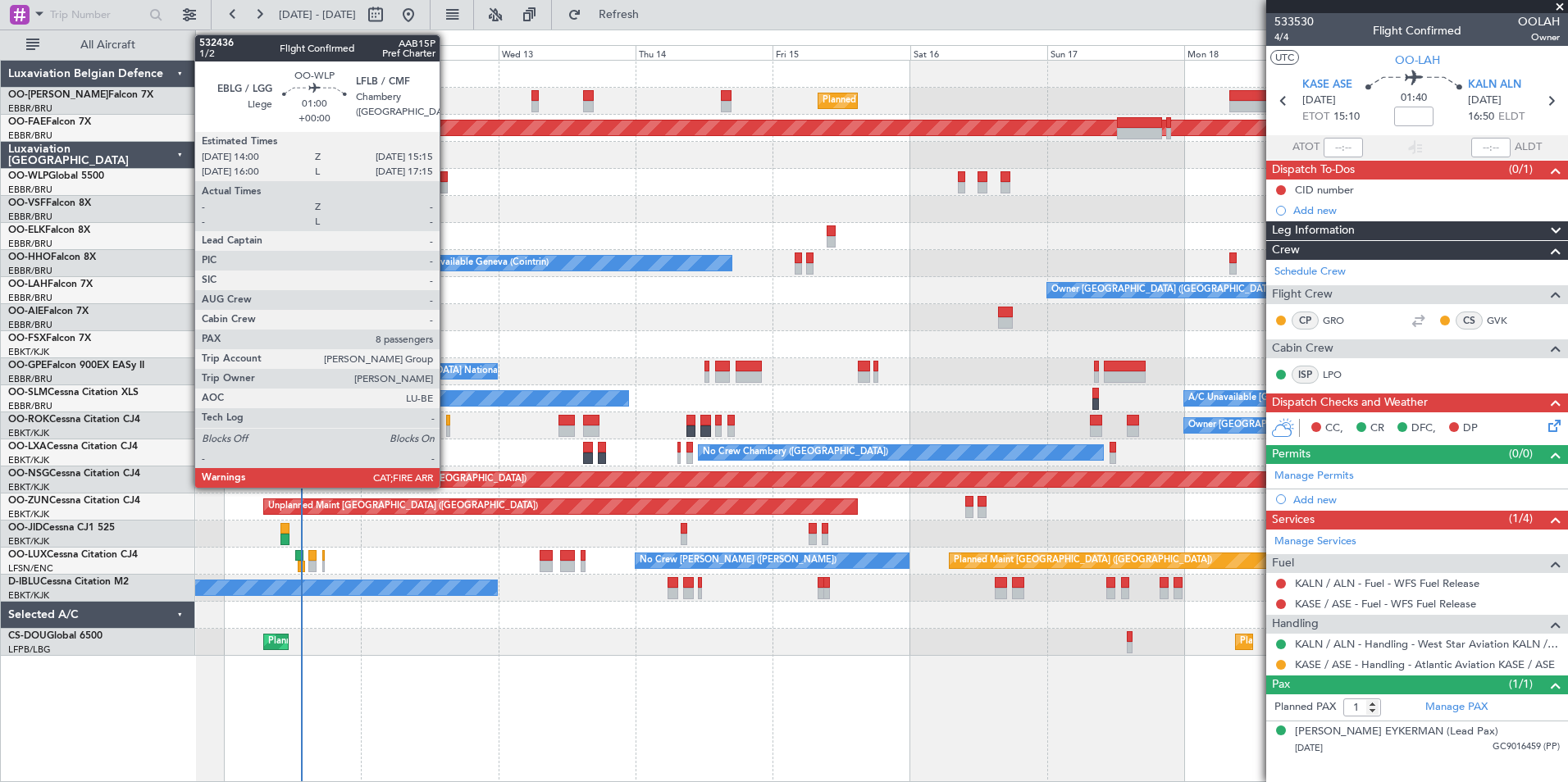
click at [446, 176] on div at bounding box center [444, 177] width 7 height 11
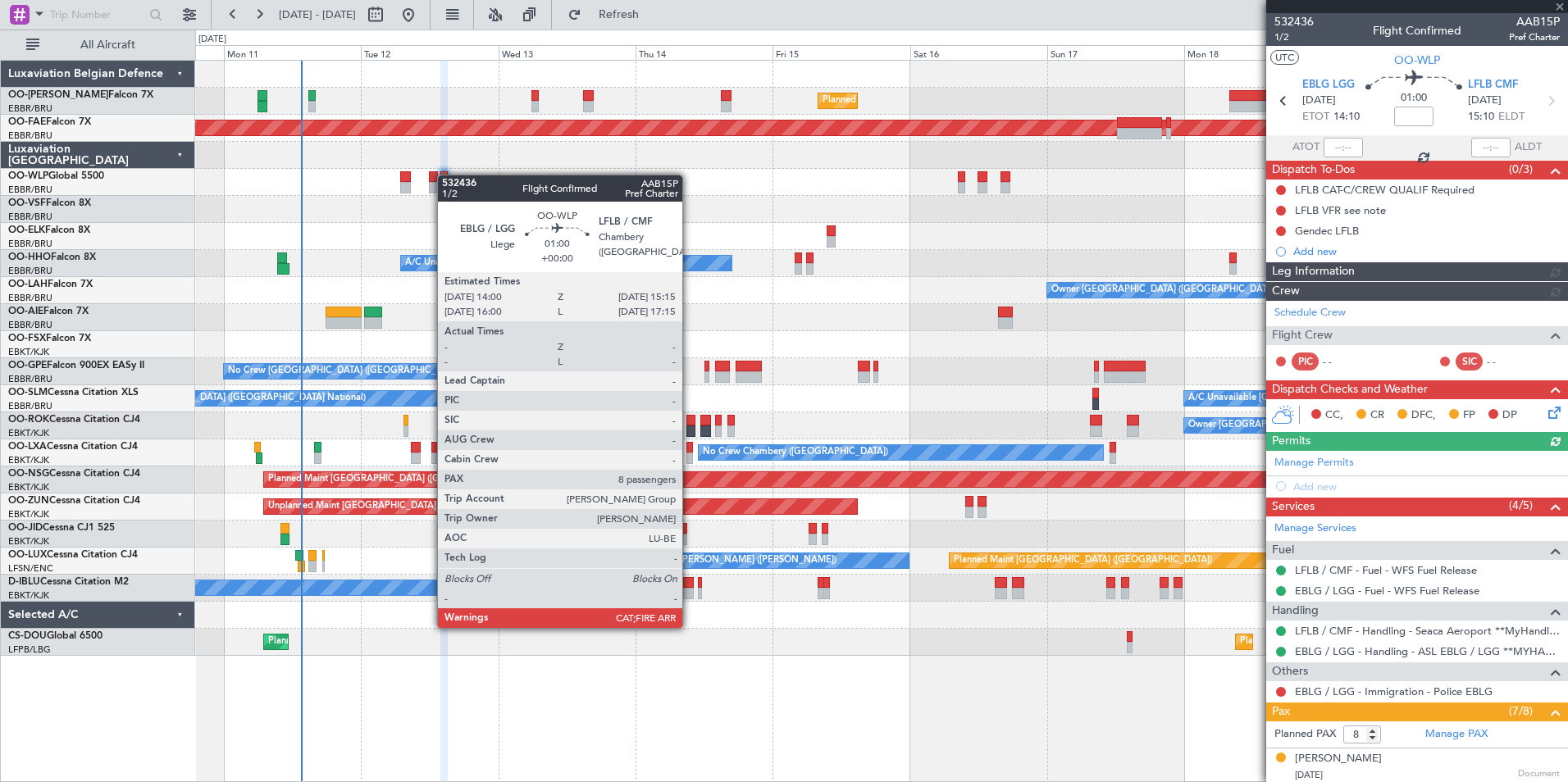
click at [445, 175] on div at bounding box center [444, 177] width 7 height 11
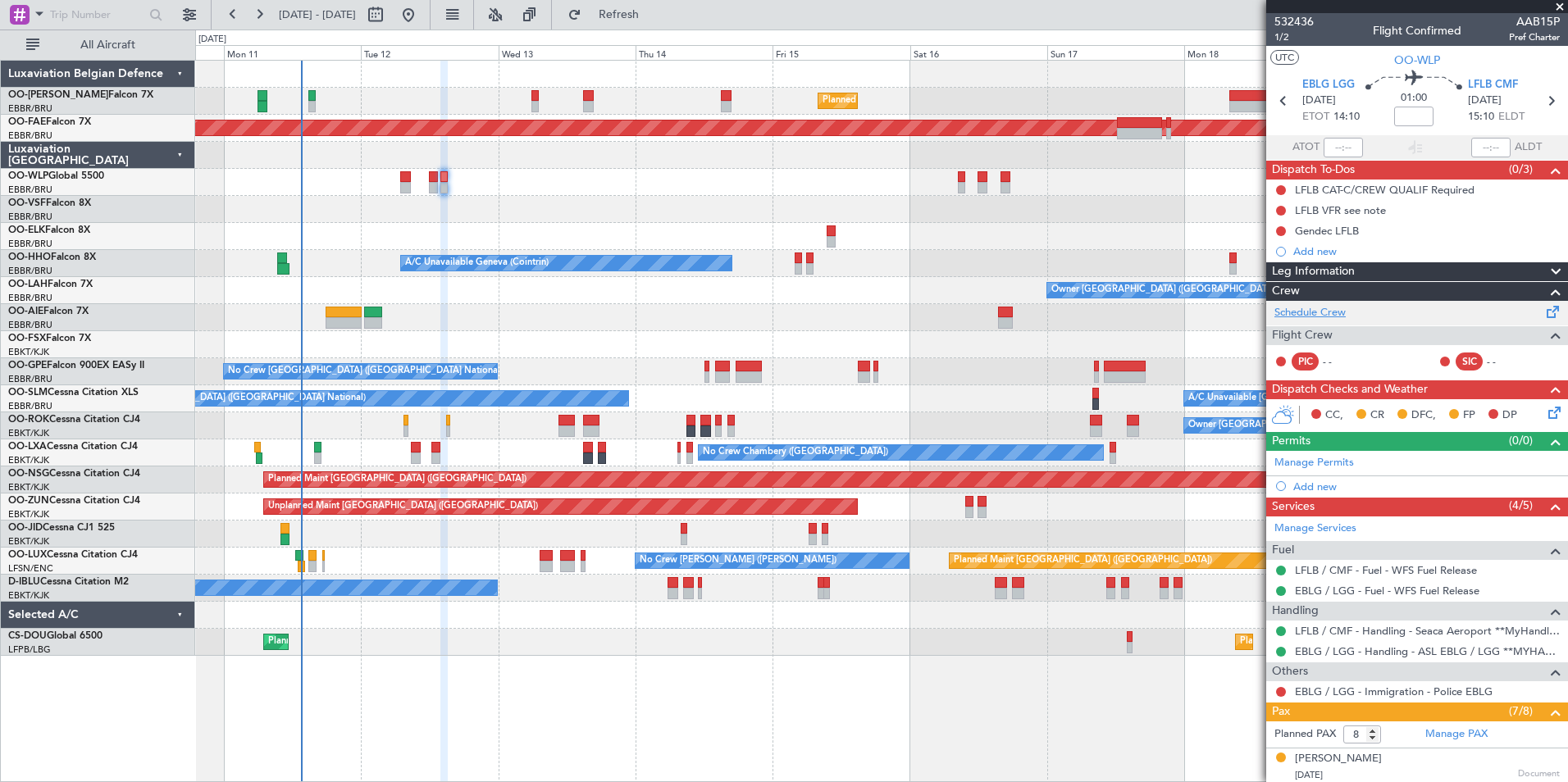
click at [1328, 309] on link "Schedule Crew" at bounding box center [1310, 313] width 72 height 17
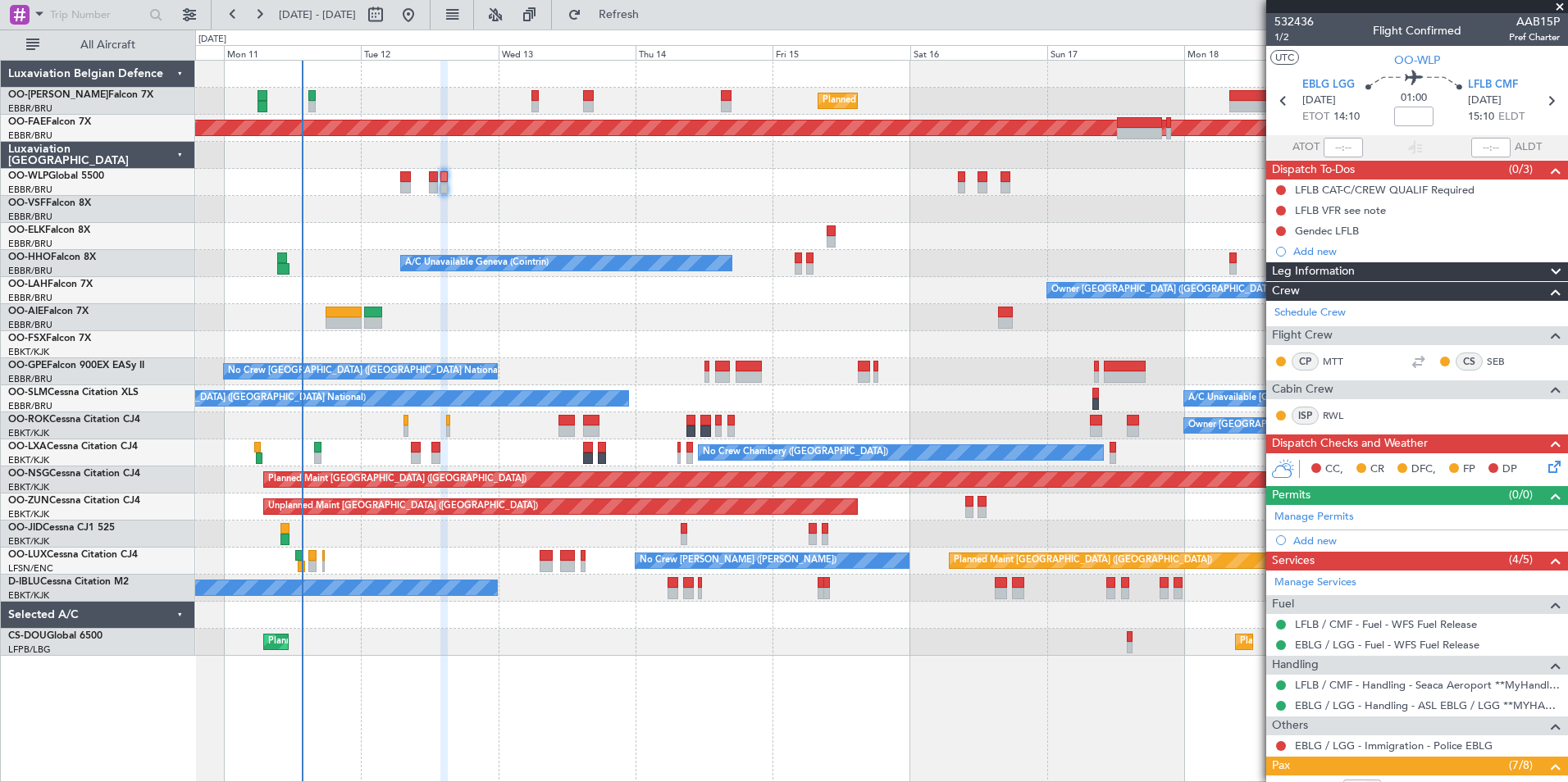
click at [756, 189] on div "Planned Maint [GEOGRAPHIC_DATA] ([GEOGRAPHIC_DATA])" at bounding box center [881, 182] width 1373 height 27
click at [1557, 10] on span at bounding box center [1560, 7] width 17 height 15
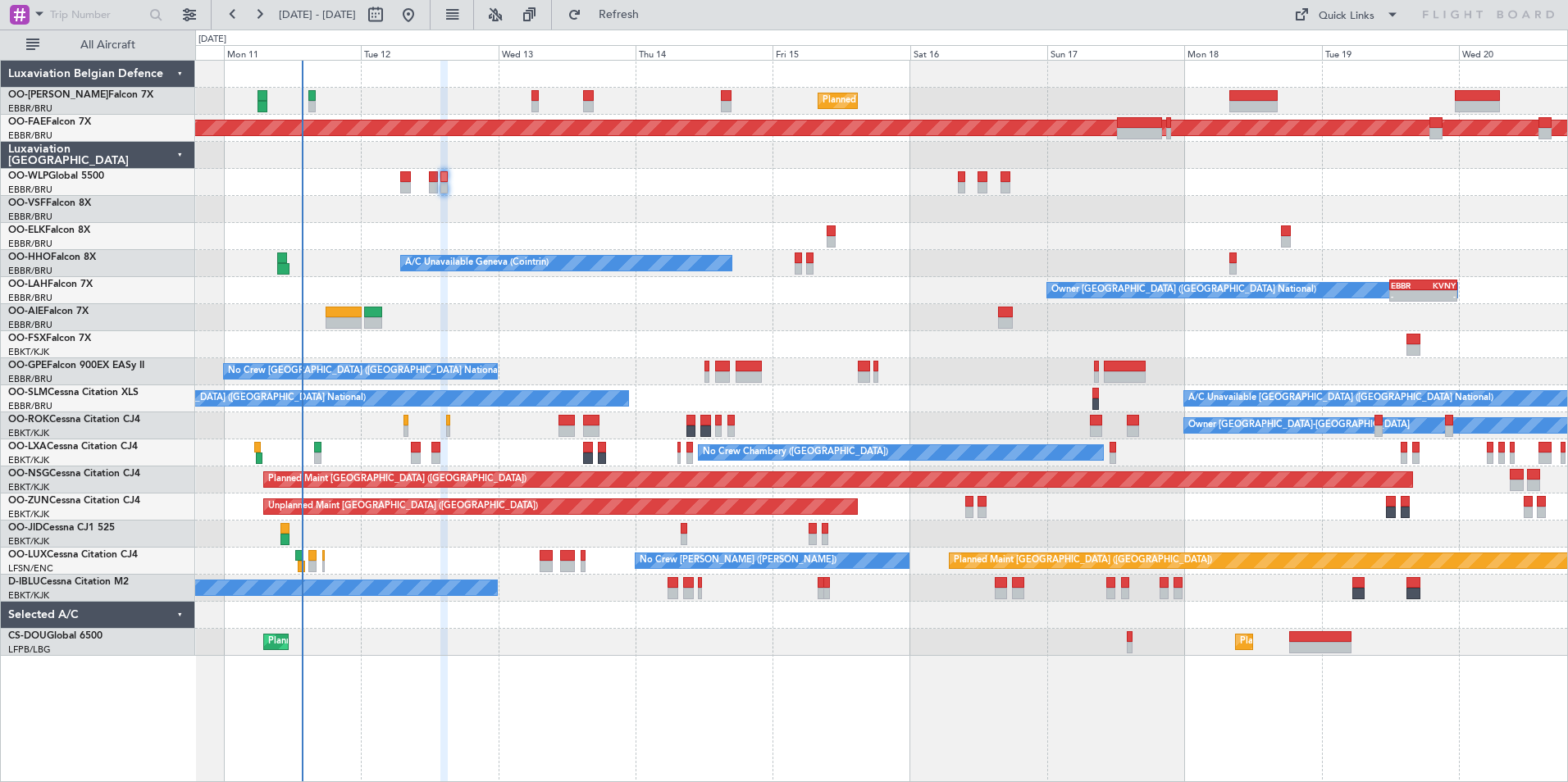
type input "0"
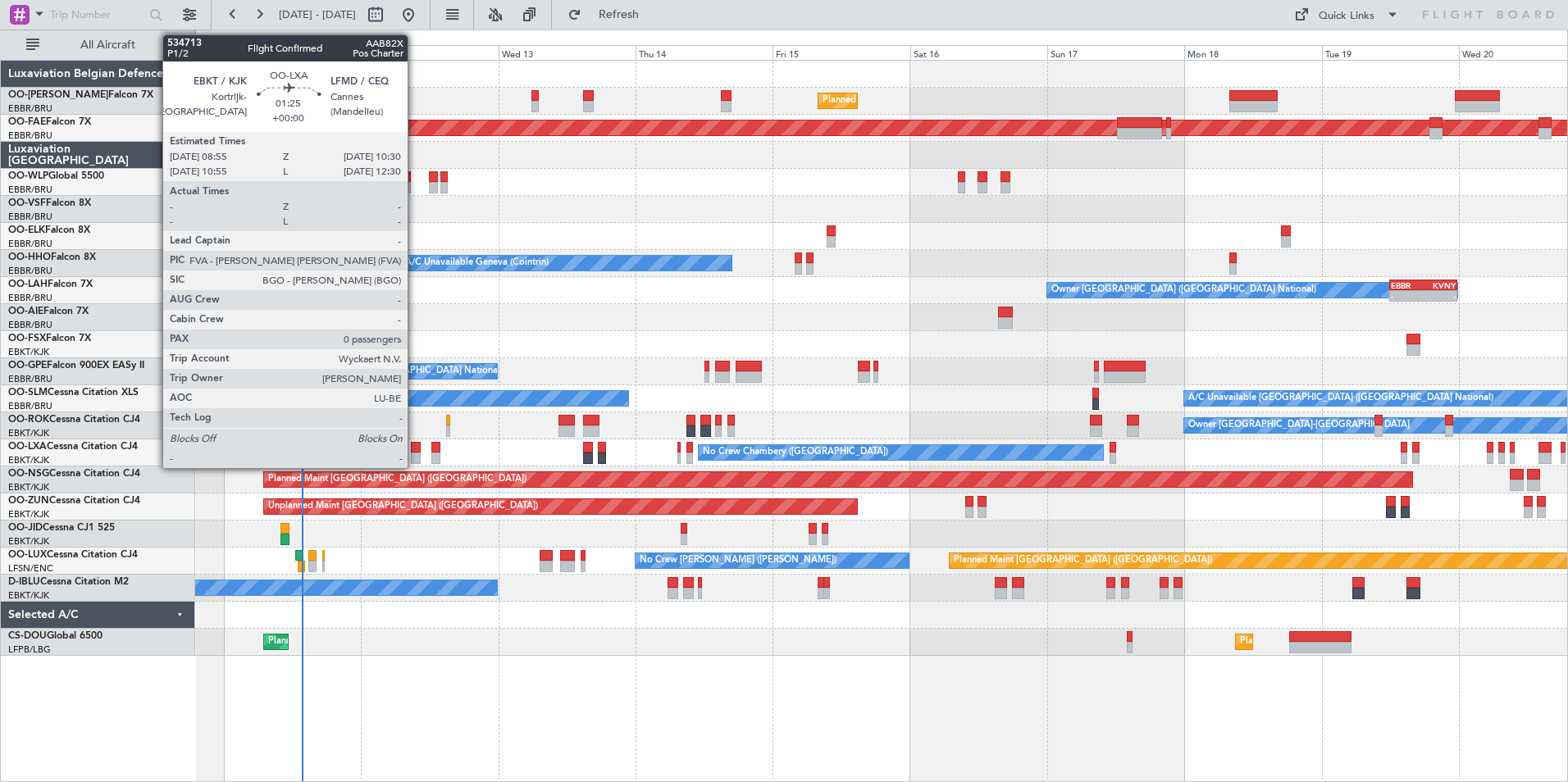
click at [415, 451] on div at bounding box center [415, 447] width 10 height 11
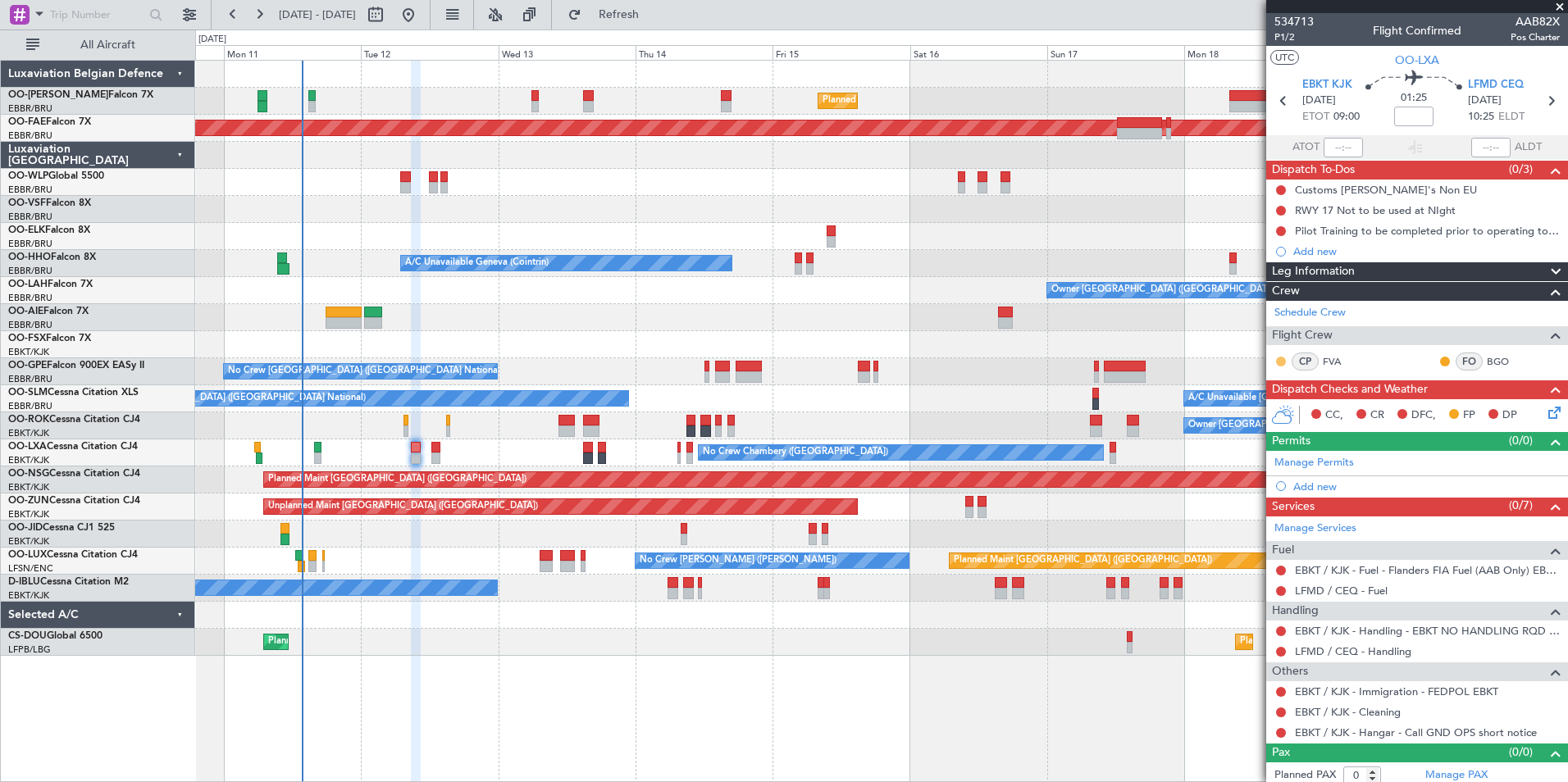
click at [1282, 361] on button at bounding box center [1281, 361] width 10 height 10
click at [1269, 407] on span "Acknowledged" at bounding box center [1285, 409] width 72 height 17
click at [1441, 361] on button at bounding box center [1445, 361] width 10 height 10
click at [1415, 405] on span "Acknowledged" at bounding box center [1437, 409] width 72 height 17
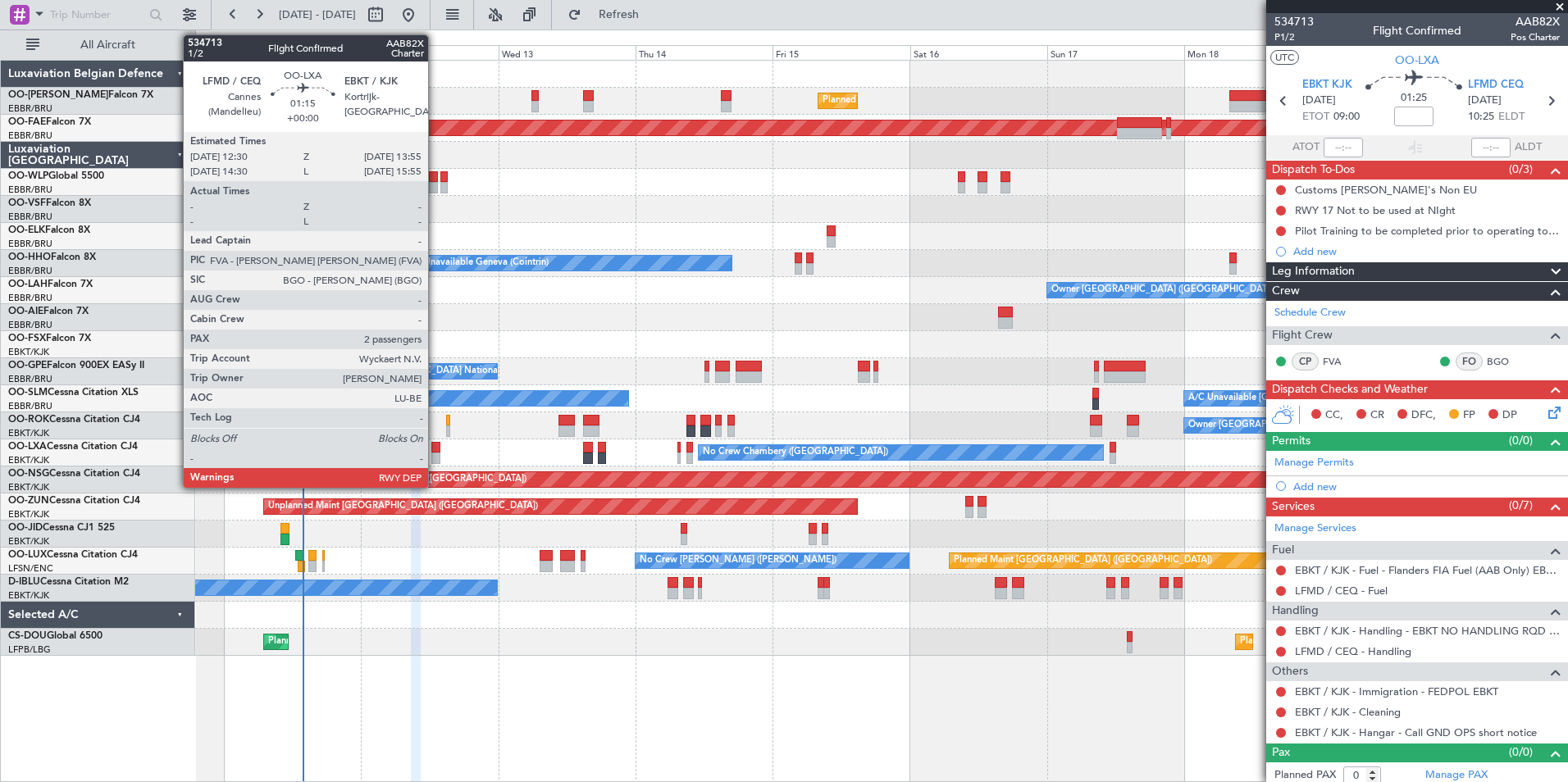
click at [434, 450] on div at bounding box center [435, 447] width 8 height 11
click at [435, 453] on div at bounding box center [435, 458] width 8 height 11
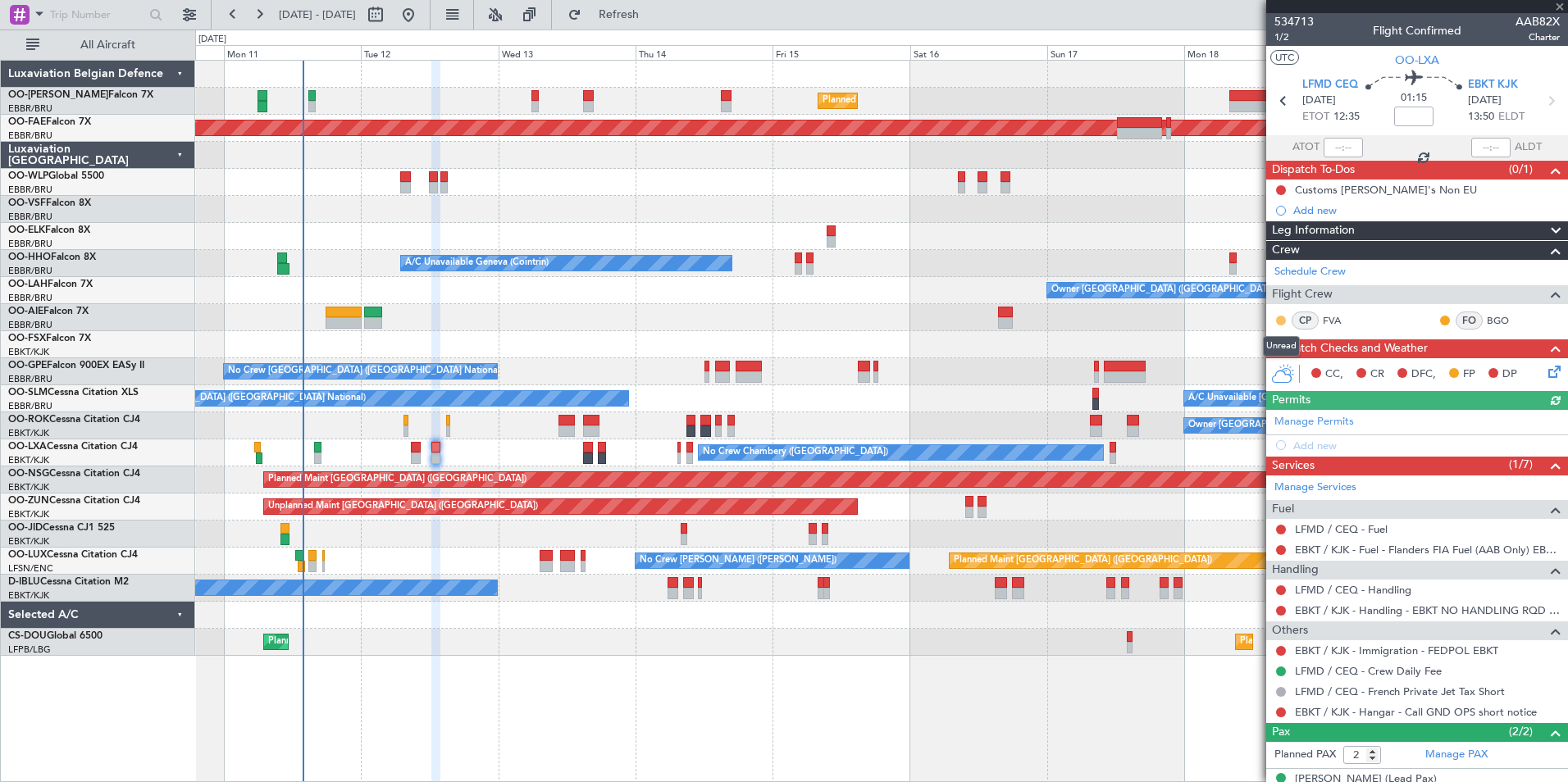
click at [1281, 321] on button at bounding box center [1281, 320] width 10 height 10
click at [1264, 364] on span "Acknowledged" at bounding box center [1285, 368] width 72 height 17
click at [1441, 318] on button at bounding box center [1445, 320] width 10 height 10
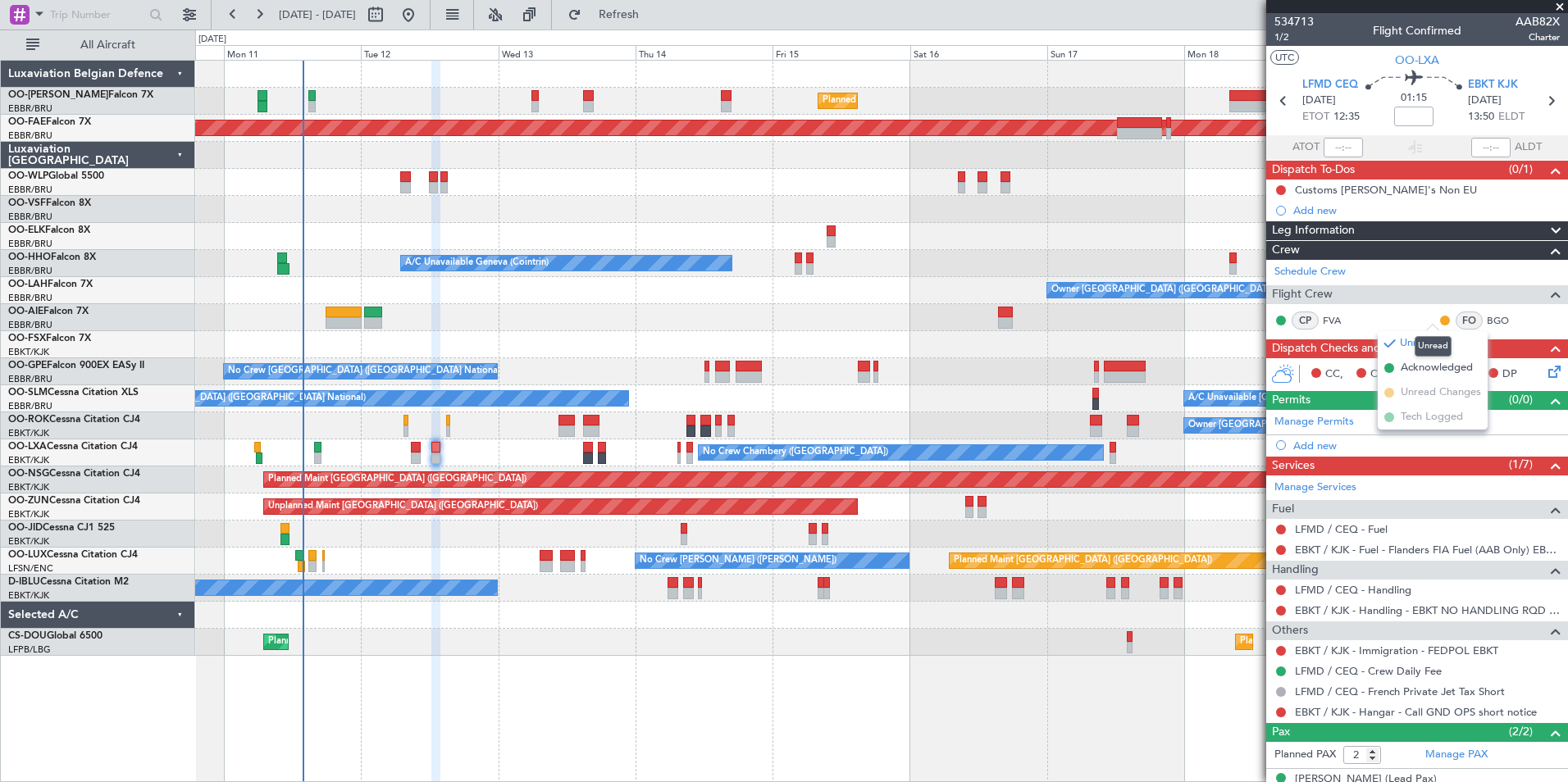
click at [1435, 363] on mat-tooltip-component "Unread" at bounding box center [1434, 345] width 60 height 43
click at [1441, 320] on button at bounding box center [1445, 320] width 10 height 10
click at [1416, 370] on span "Acknowledged" at bounding box center [1437, 368] width 72 height 17
click at [1561, 4] on span at bounding box center [1560, 7] width 17 height 15
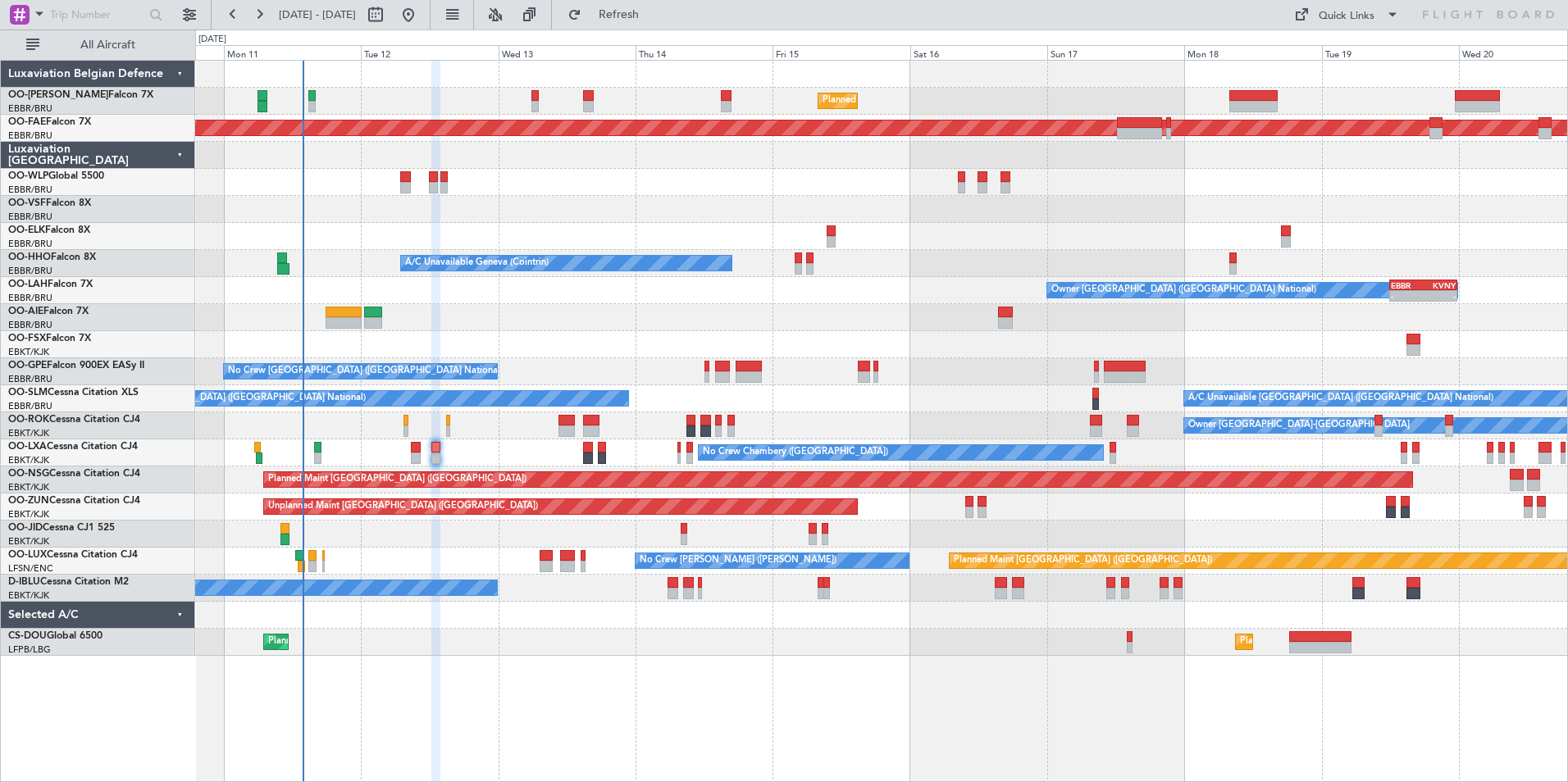
type input "0"
